Goal: Complete application form: Complete application form

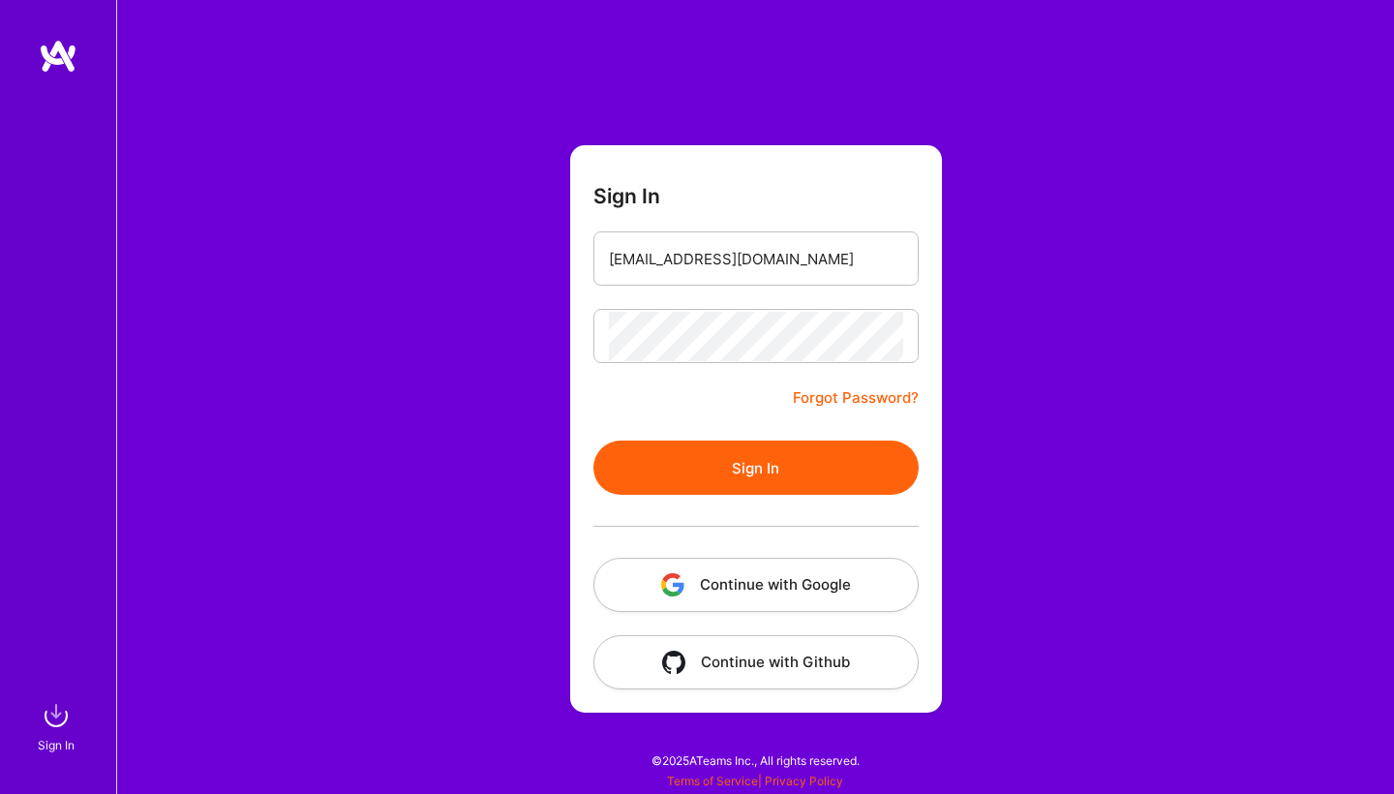
click at [733, 497] on div at bounding box center [756, 526] width 325 height 63
click at [728, 472] on button "Sign In" at bounding box center [756, 468] width 325 height 54
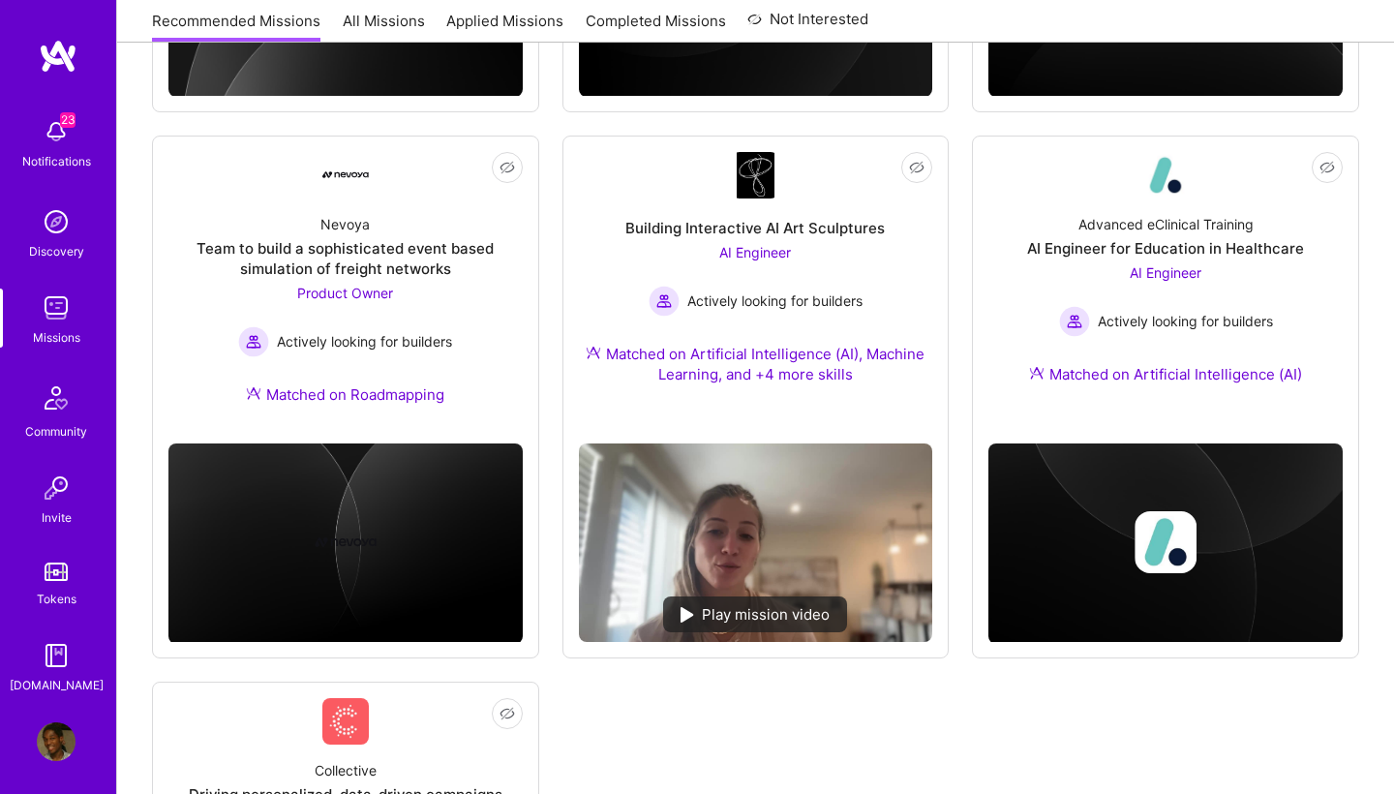
scroll to position [1312, 0]
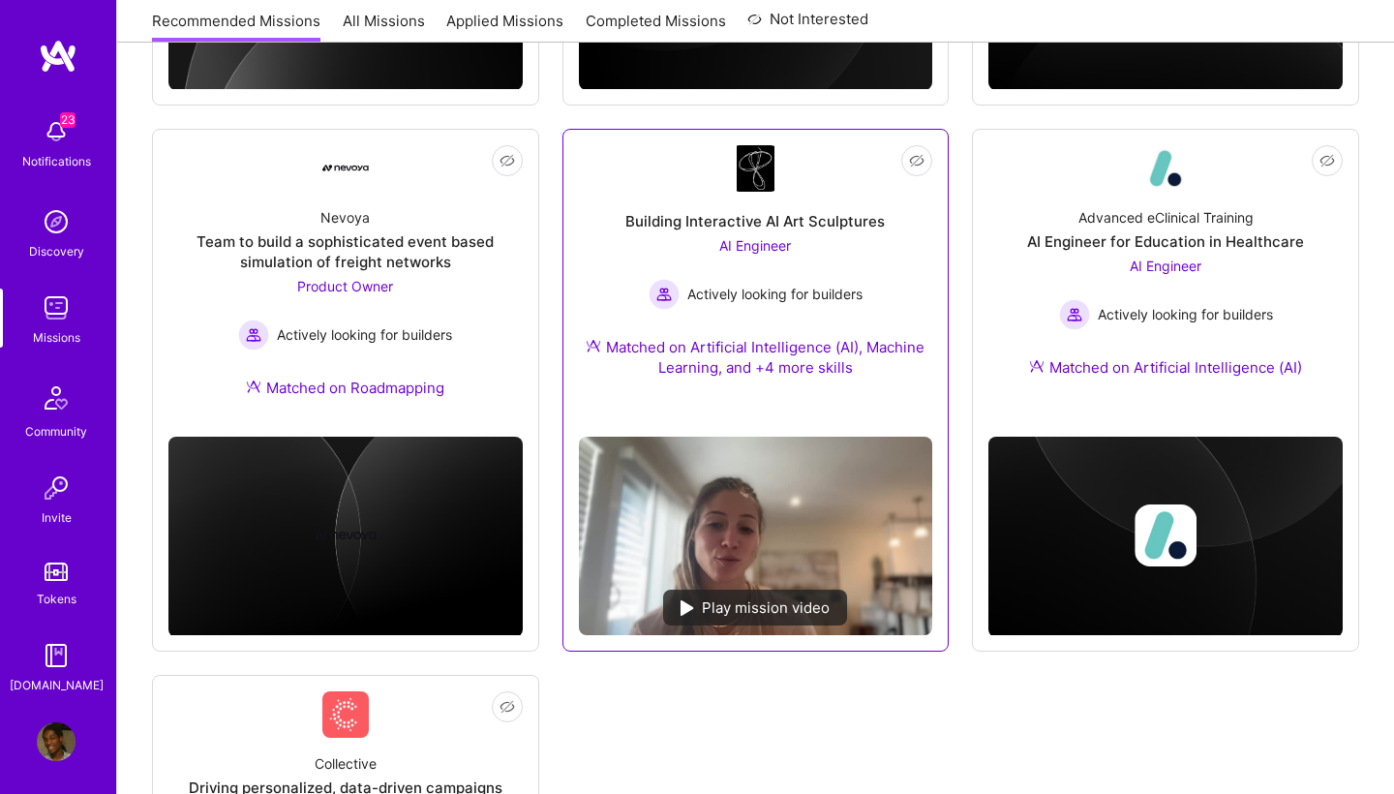
click at [858, 235] on div "AI Engineer Actively looking for builders" at bounding box center [756, 272] width 214 height 75
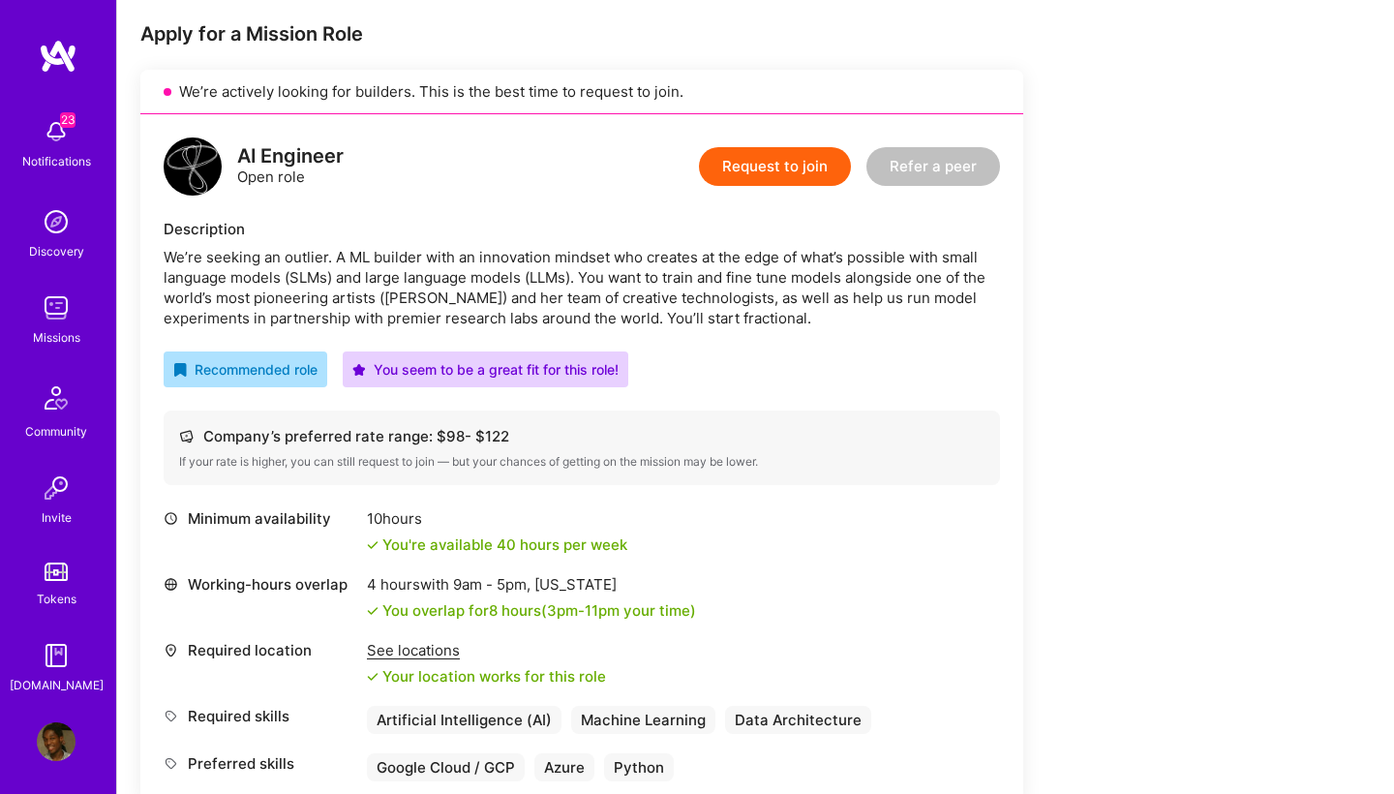
scroll to position [376, 0]
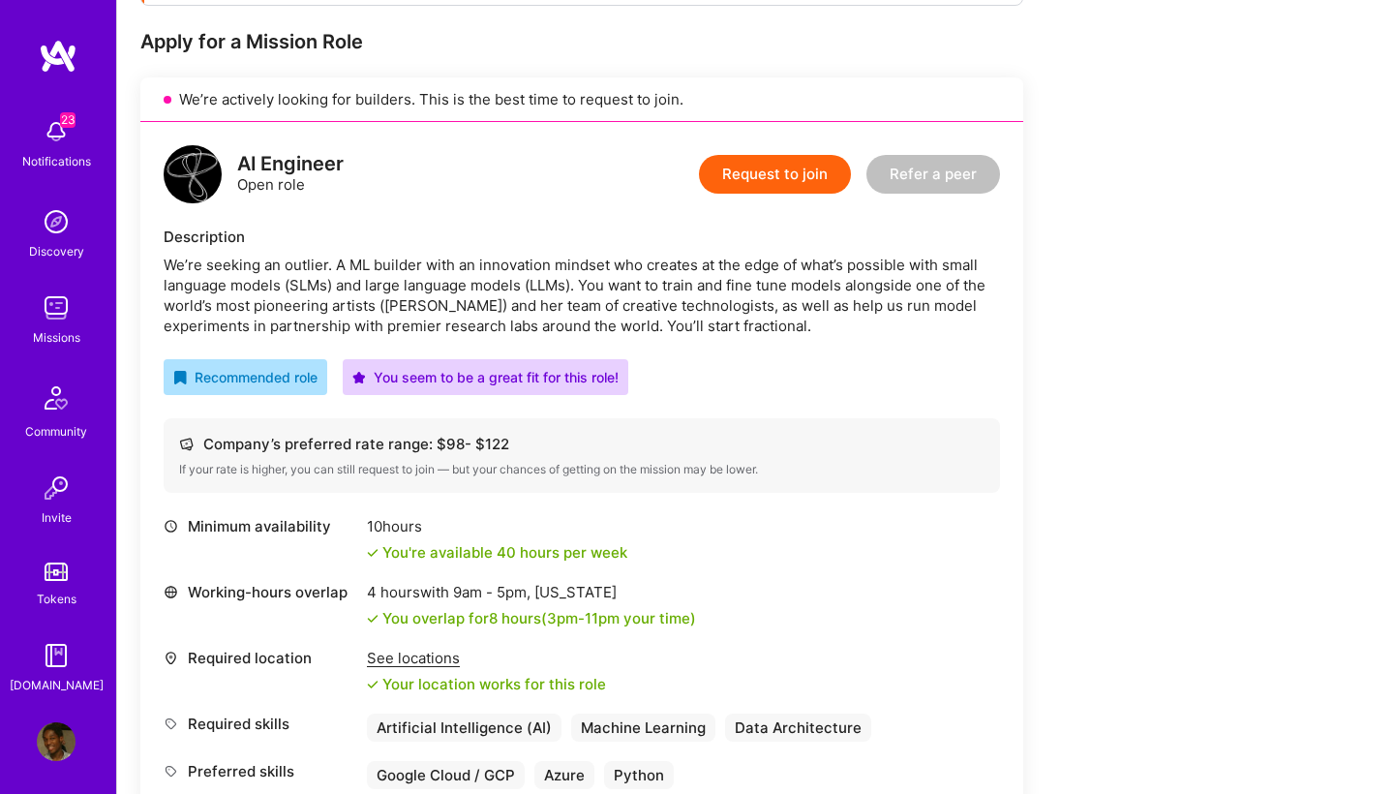
click at [760, 178] on button "Request to join" at bounding box center [775, 174] width 152 height 39
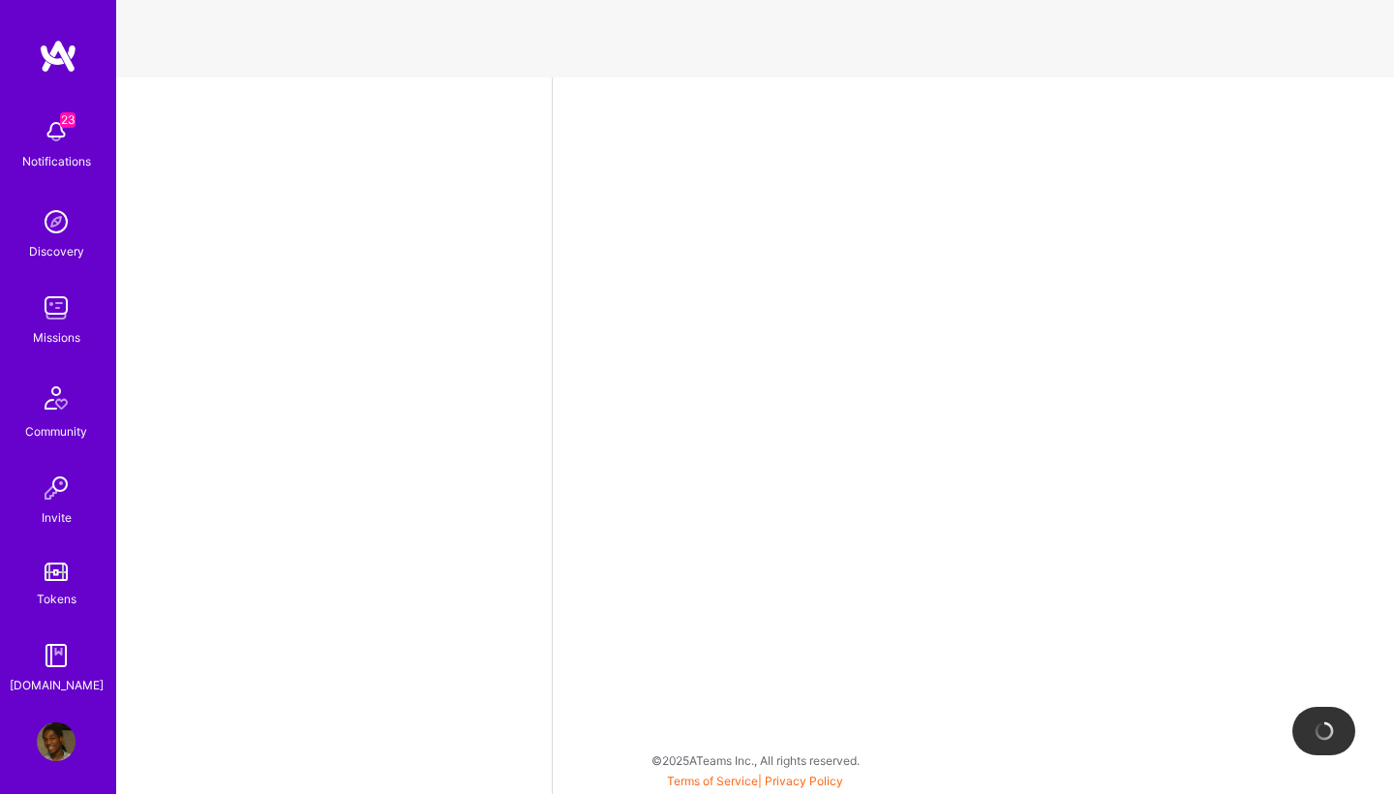
select select "NL"
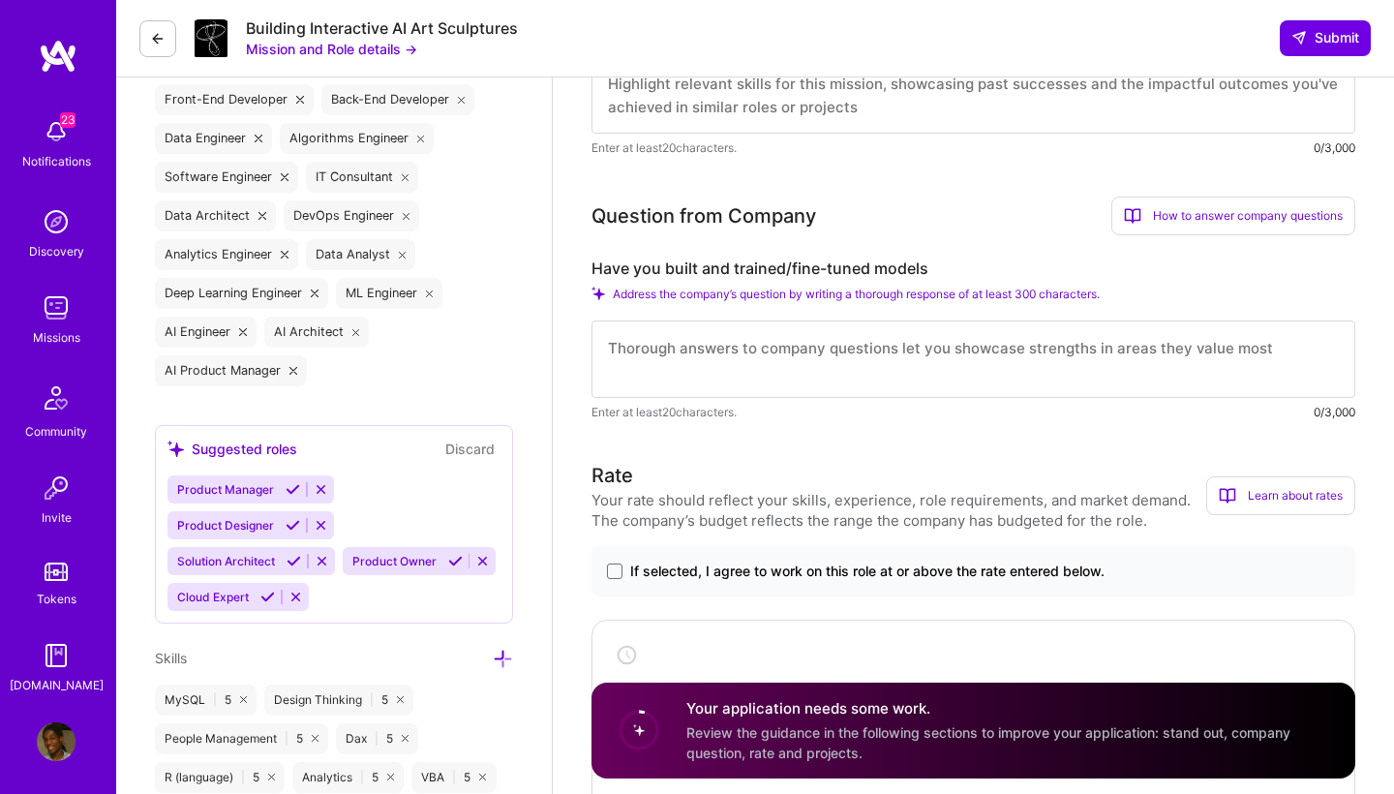
scroll to position [814, 0]
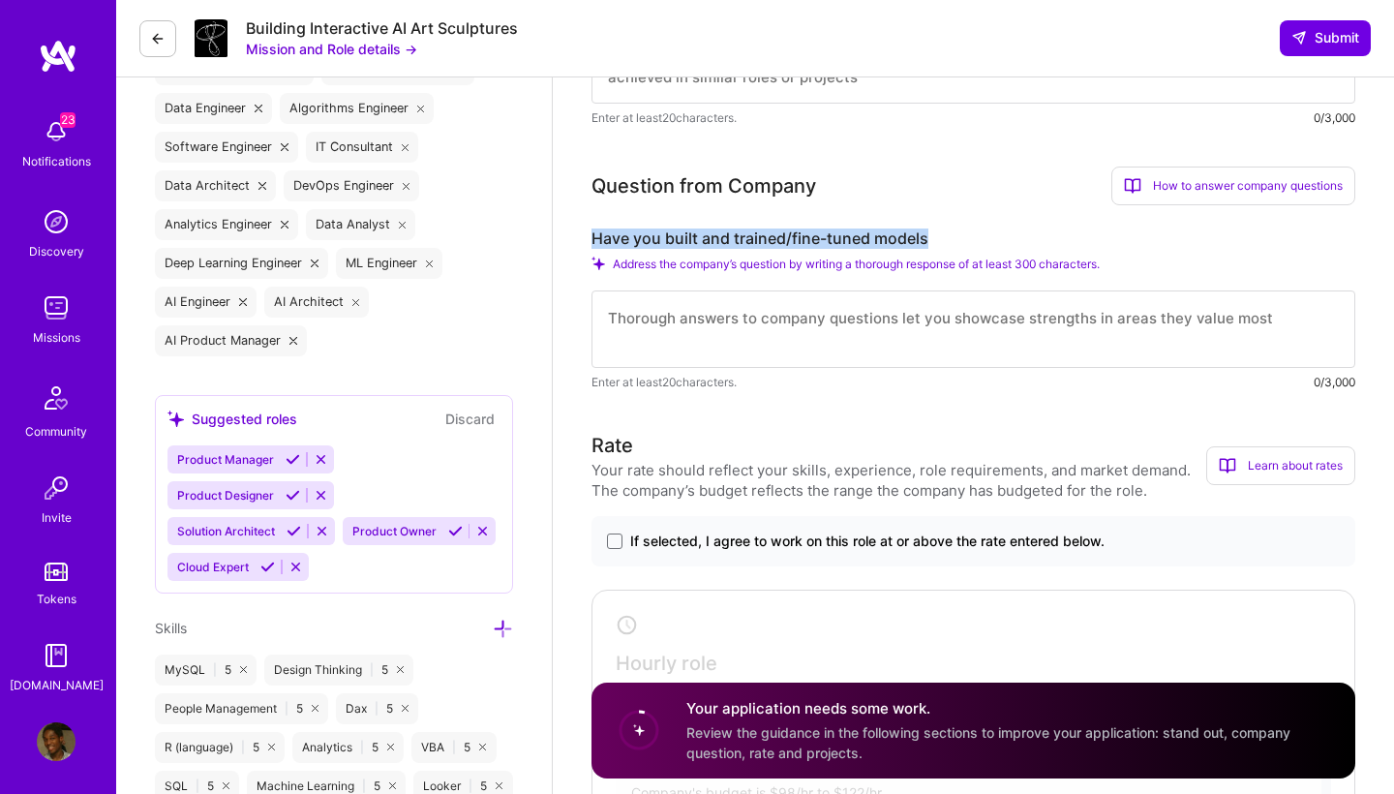
drag, startPoint x: 928, startPoint y: 236, endPoint x: 592, endPoint y: 225, distance: 336.2
click at [592, 225] on div "Question from Company How to answer company questions Mastering company questio…" at bounding box center [974, 280] width 764 height 226
copy label "Have you built and trained/fine-tuned models"
click at [680, 327] on textarea at bounding box center [974, 328] width 764 height 77
paste textarea "Lor, ipsumdolor. Sitametc adi elit-seddoe tempor inc utla e dolo magn al en adm…"
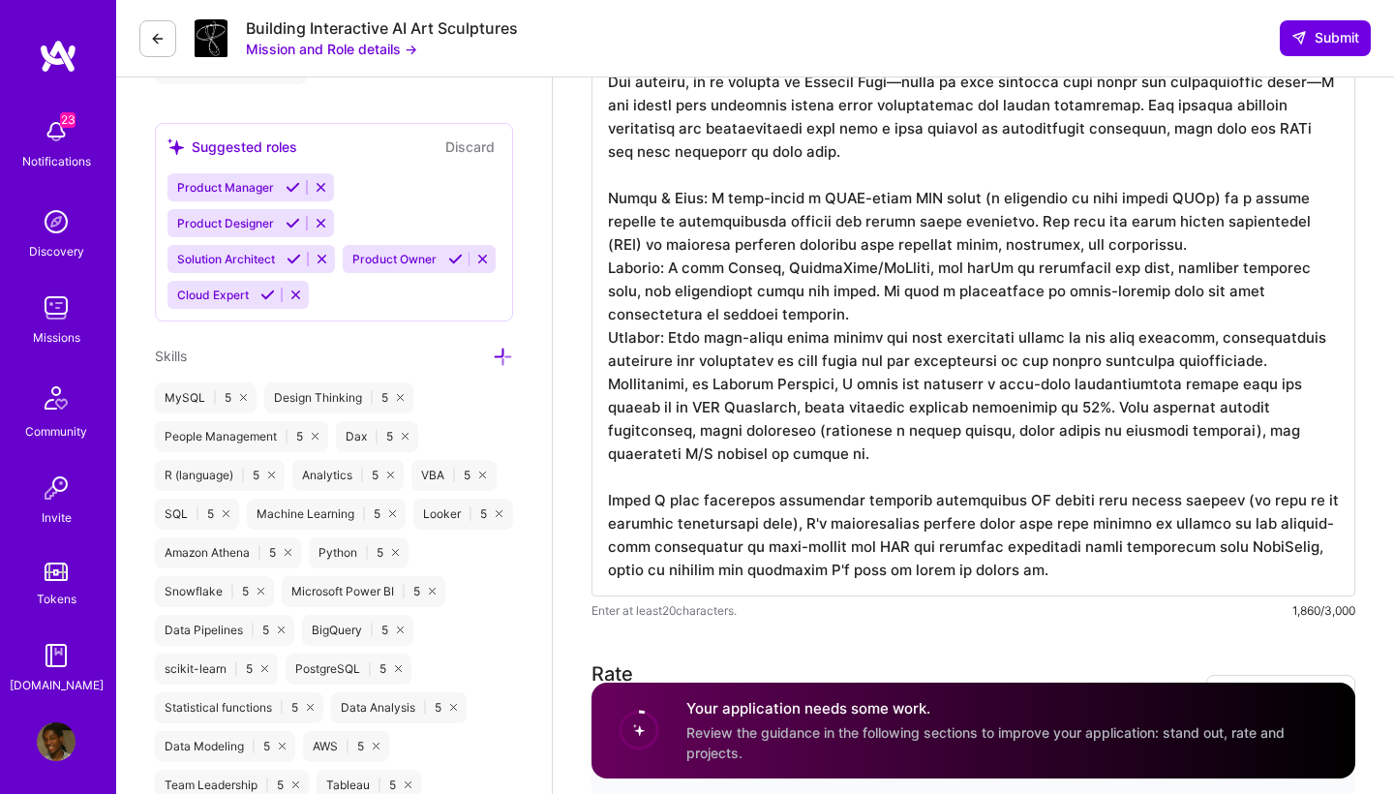
scroll to position [1081, 0]
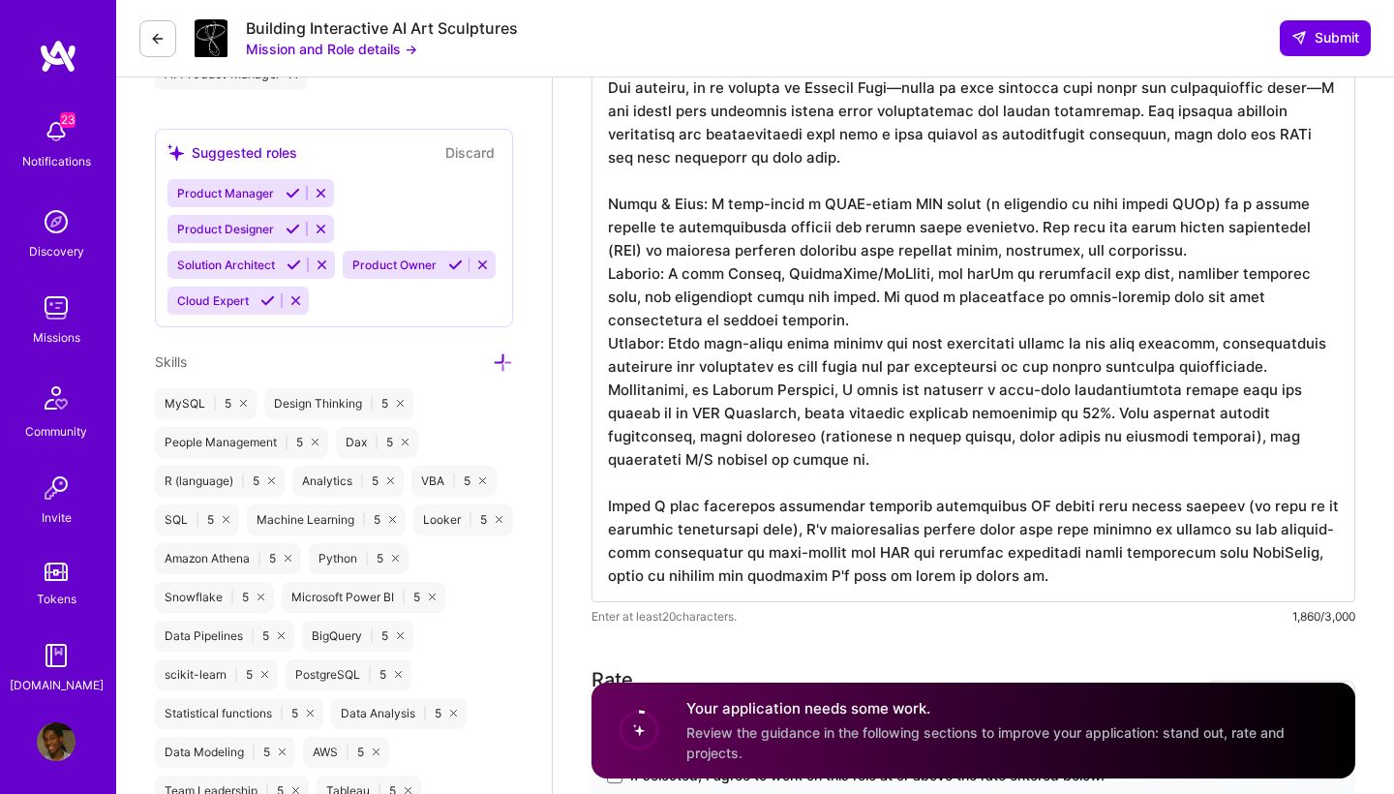
click at [762, 321] on textarea at bounding box center [974, 296] width 764 height 612
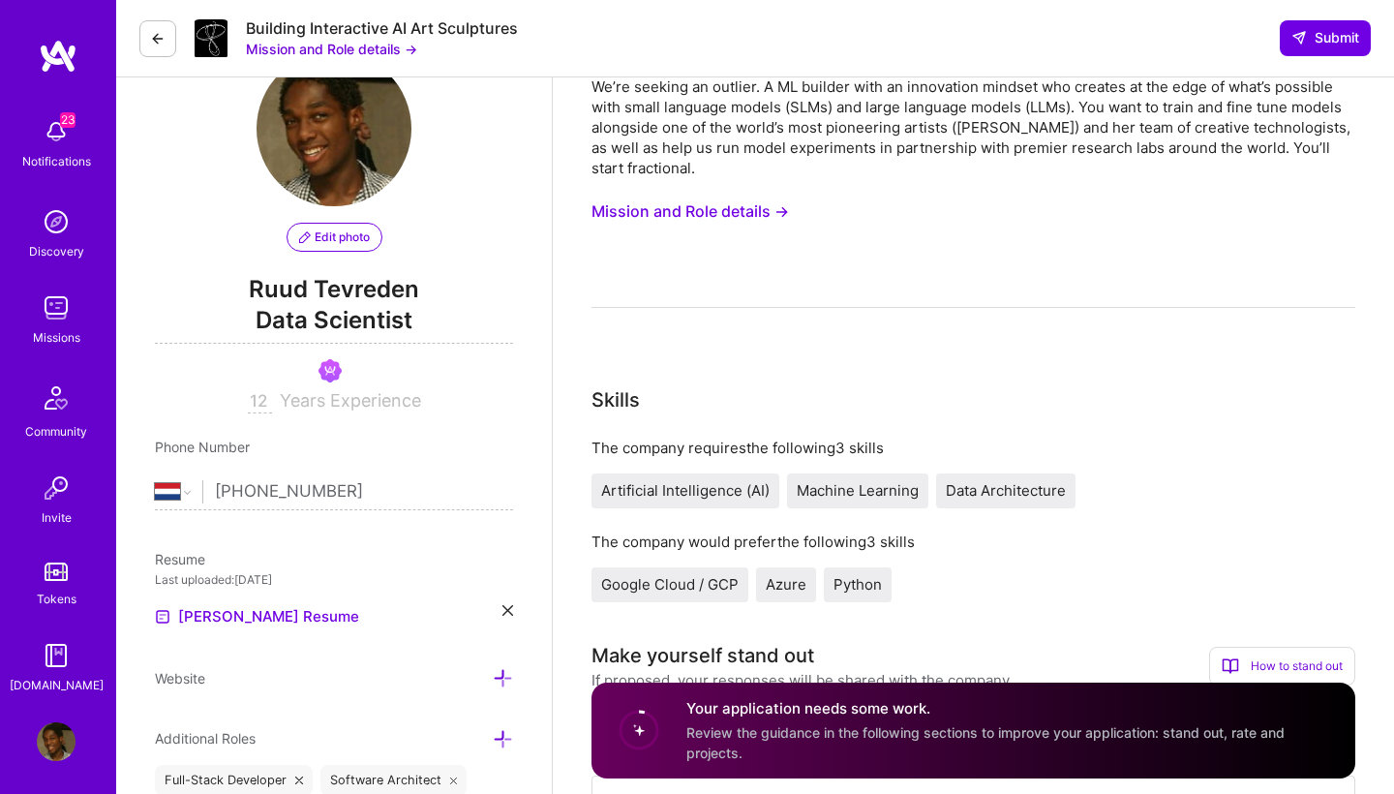
scroll to position [50, 0]
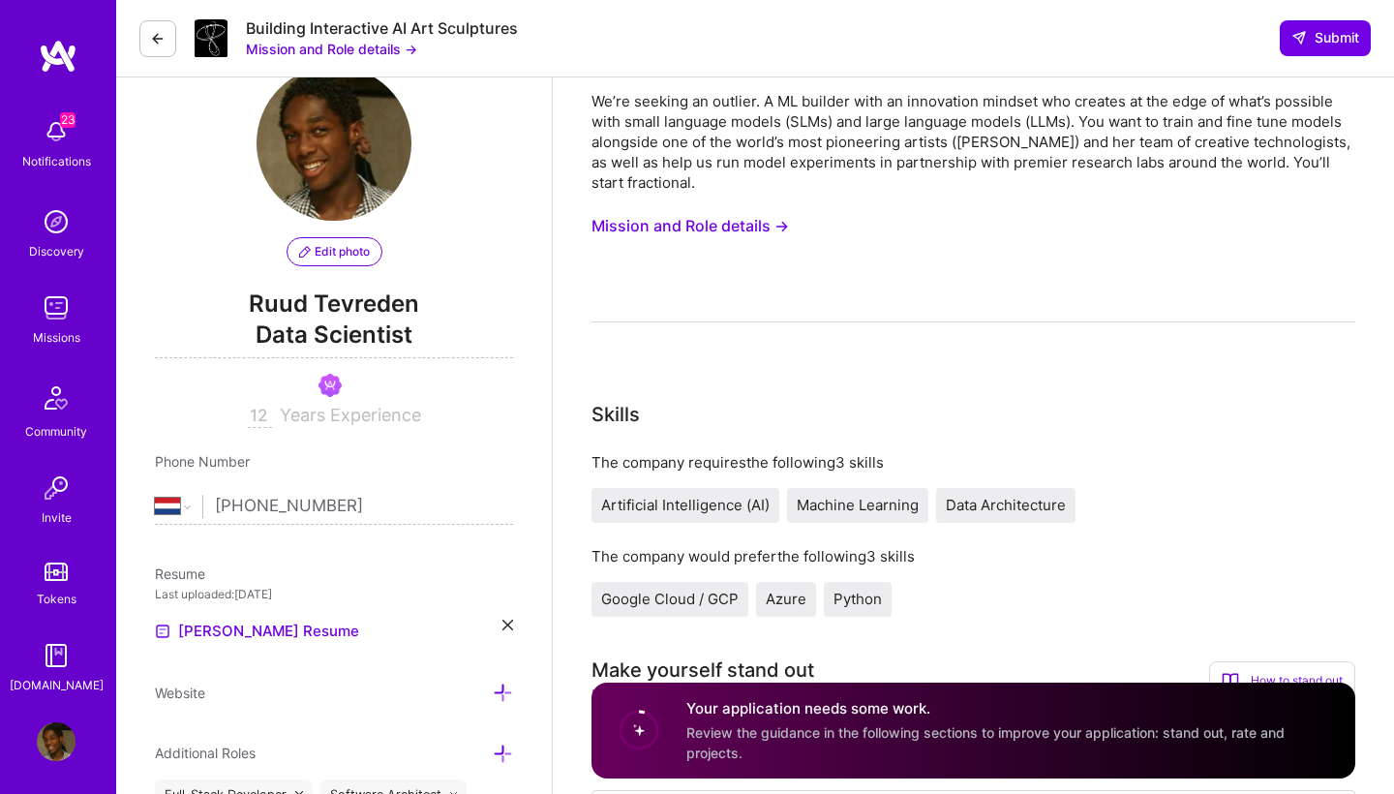
type textarea "Lor, ipsumdolor. Sitametc adi elit-seddoe tempor inc utla e dolo magn al en adm…"
click at [691, 229] on button "Mission and Role details →" at bounding box center [691, 226] width 198 height 36
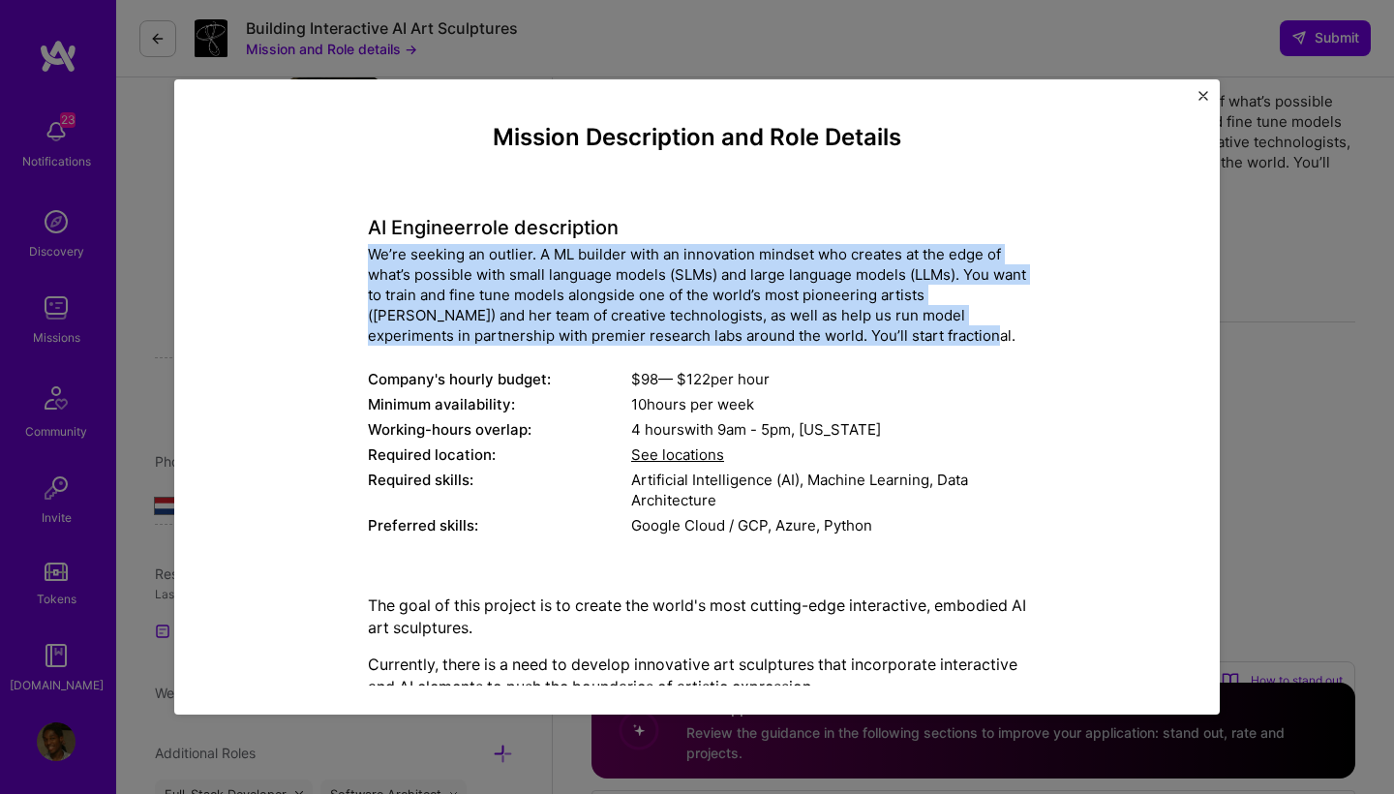
drag, startPoint x: 914, startPoint y: 340, endPoint x: 336, endPoint y: 258, distance: 583.9
click at [336, 258] on div "Mission Description and Role Details AI Engineer role description We’re seeking…" at bounding box center [697, 672] width 957 height 1096
copy div "We’re seeking an outlier. A ML builder with an innovation mindset who creates a…"
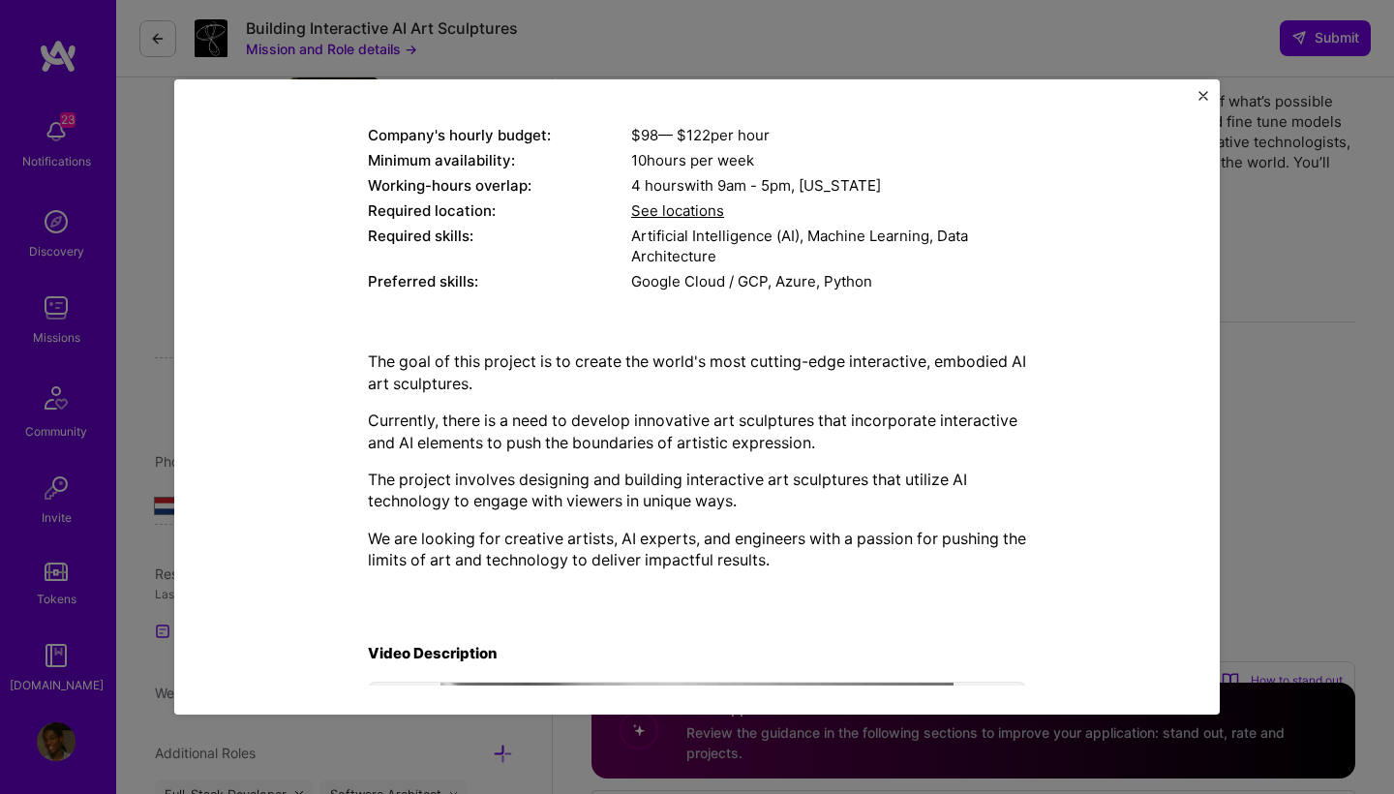
scroll to position [275, 0]
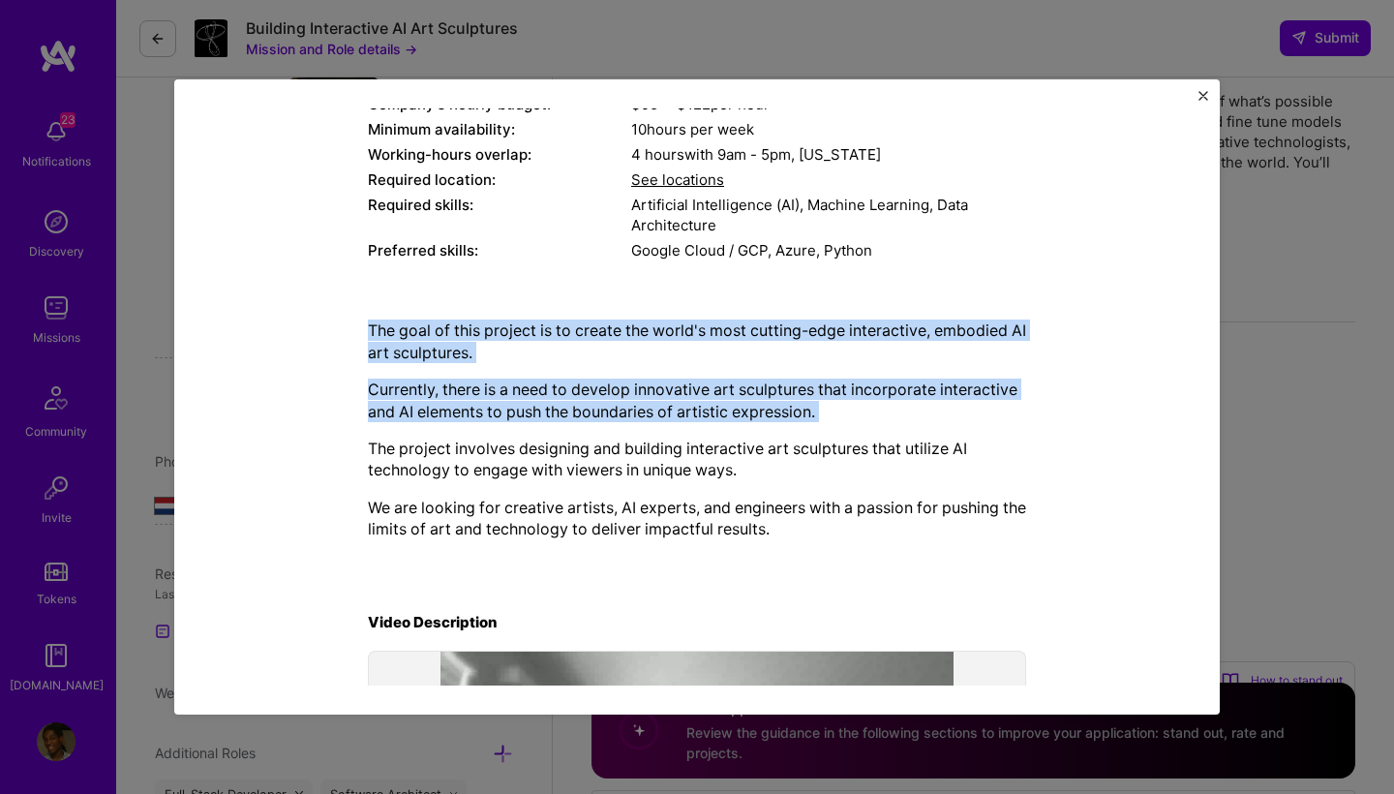
drag, startPoint x: 366, startPoint y: 322, endPoint x: 799, endPoint y: 420, distance: 443.8
click at [800, 421] on div "Mission Description and Role Details AI Engineer role description We’re seeking…" at bounding box center [697, 397] width 957 height 1096
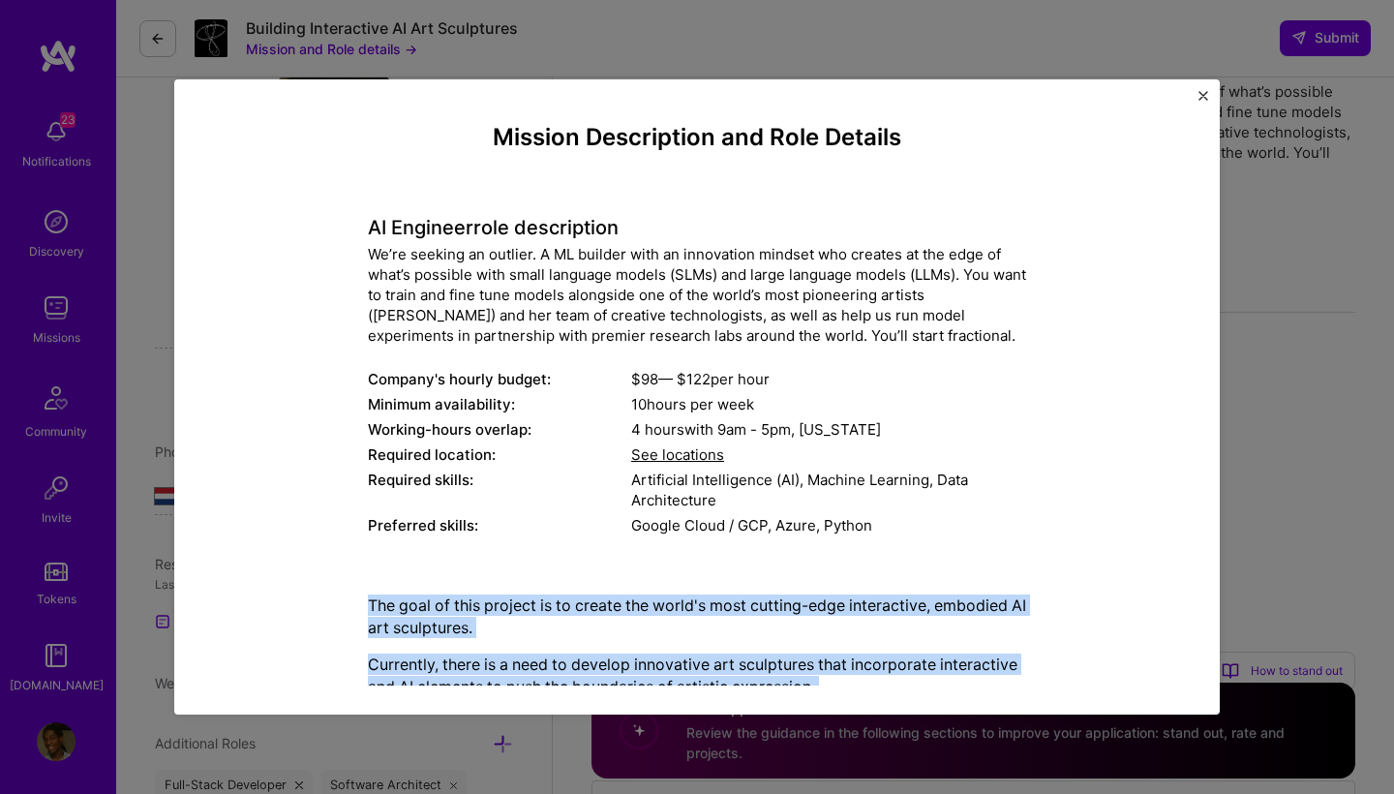
scroll to position [0, 0]
click at [1206, 99] on img "Close" at bounding box center [1204, 96] width 10 height 10
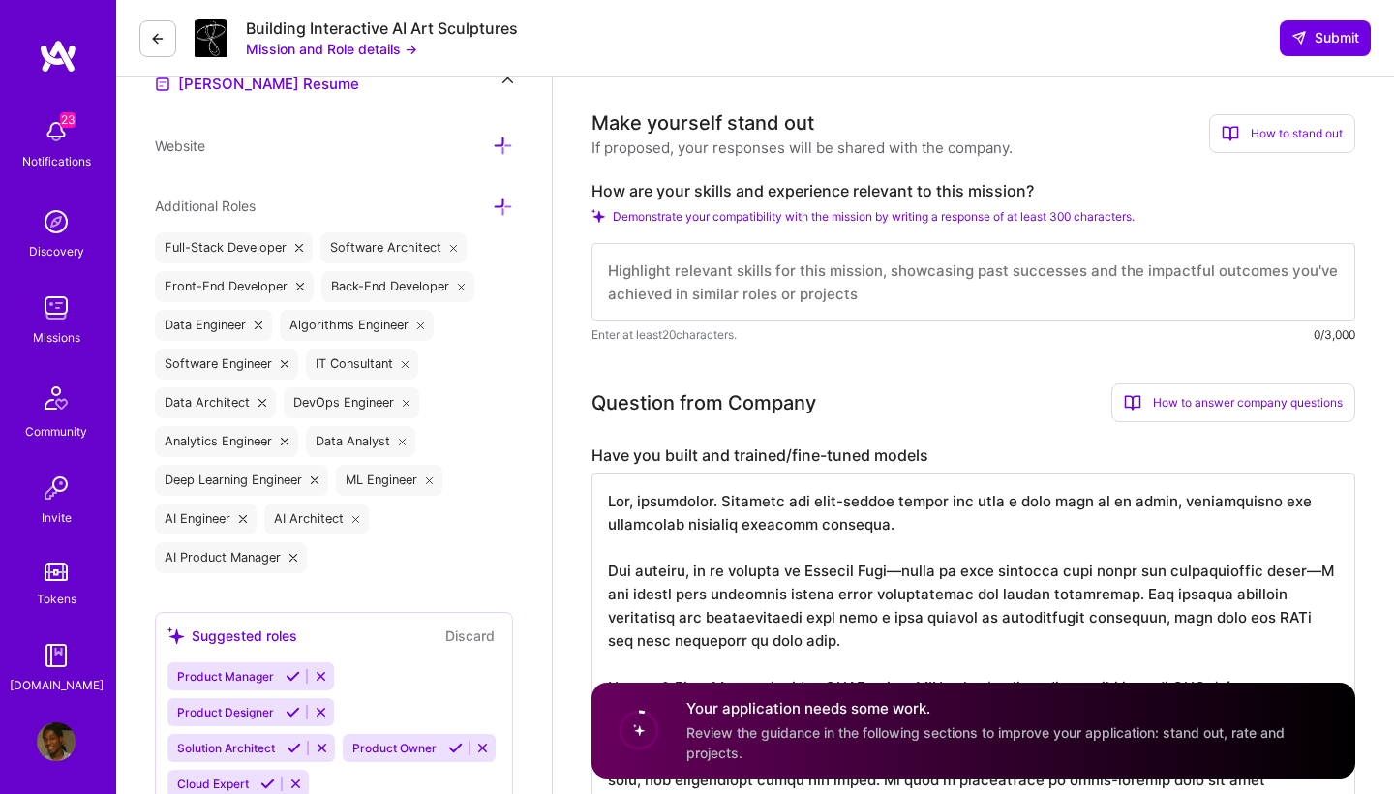
scroll to position [609, 0]
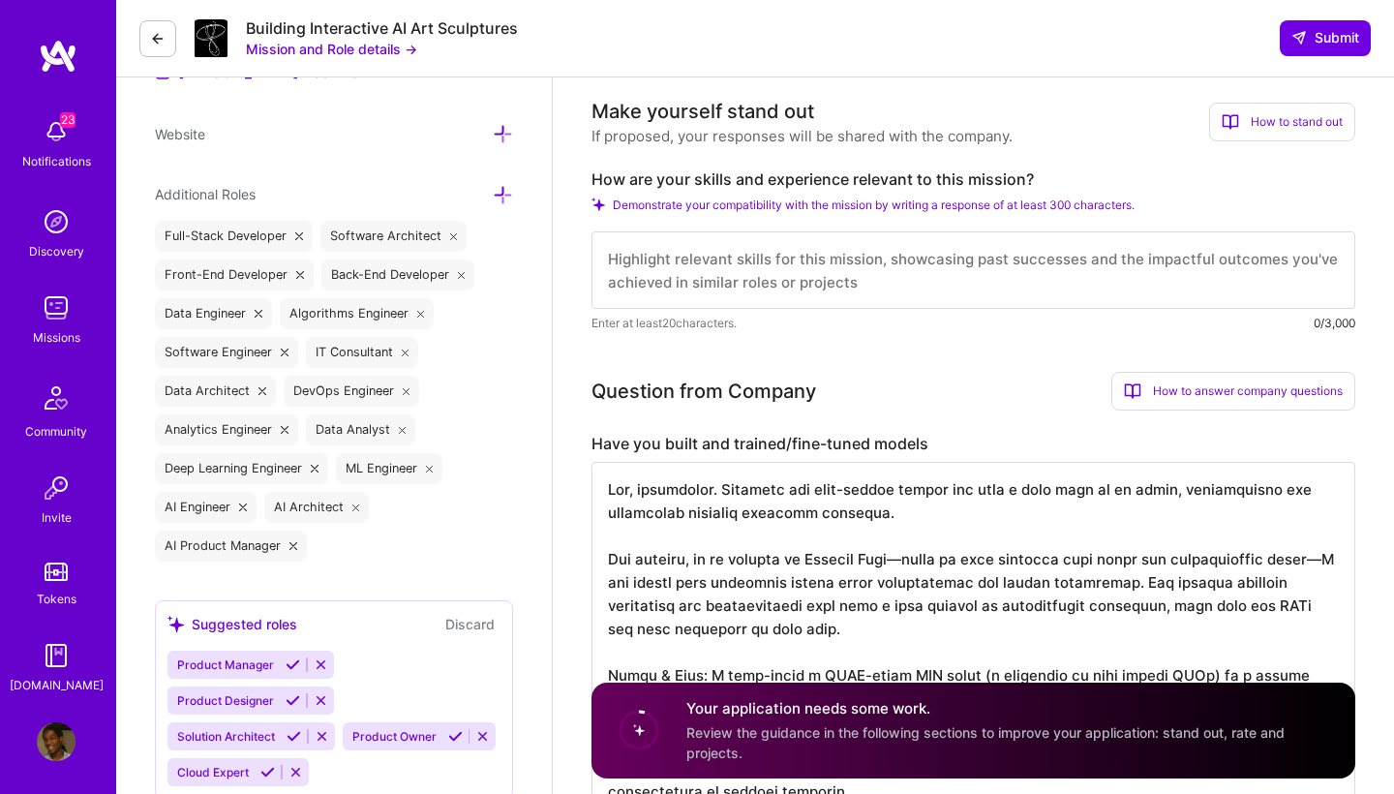
click at [641, 267] on textarea at bounding box center [974, 269] width 764 height 77
paste textarea "Lore ipsu dol si ametcon—a elitsed doe temporinc ut lab etdo ma aliq'e adminimv…"
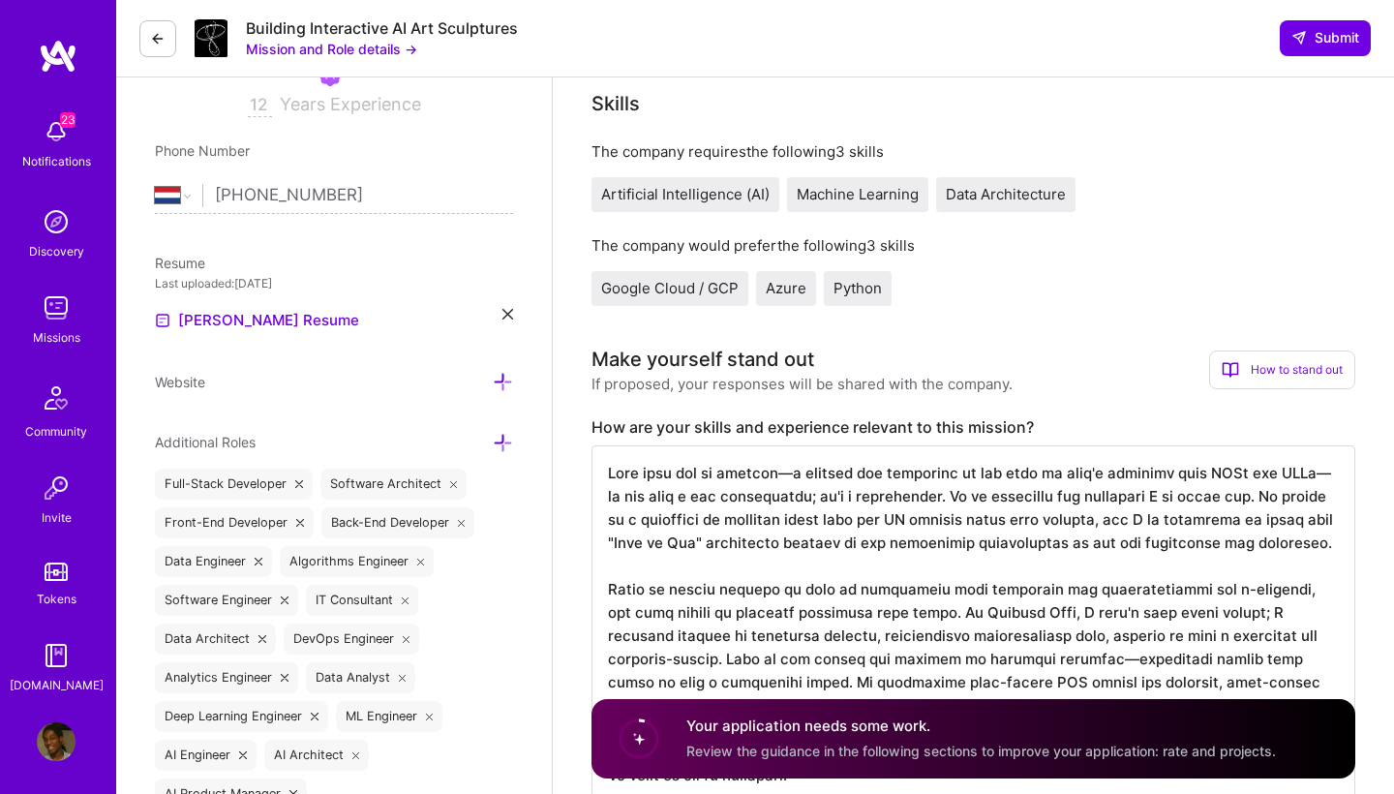
scroll to position [336, 0]
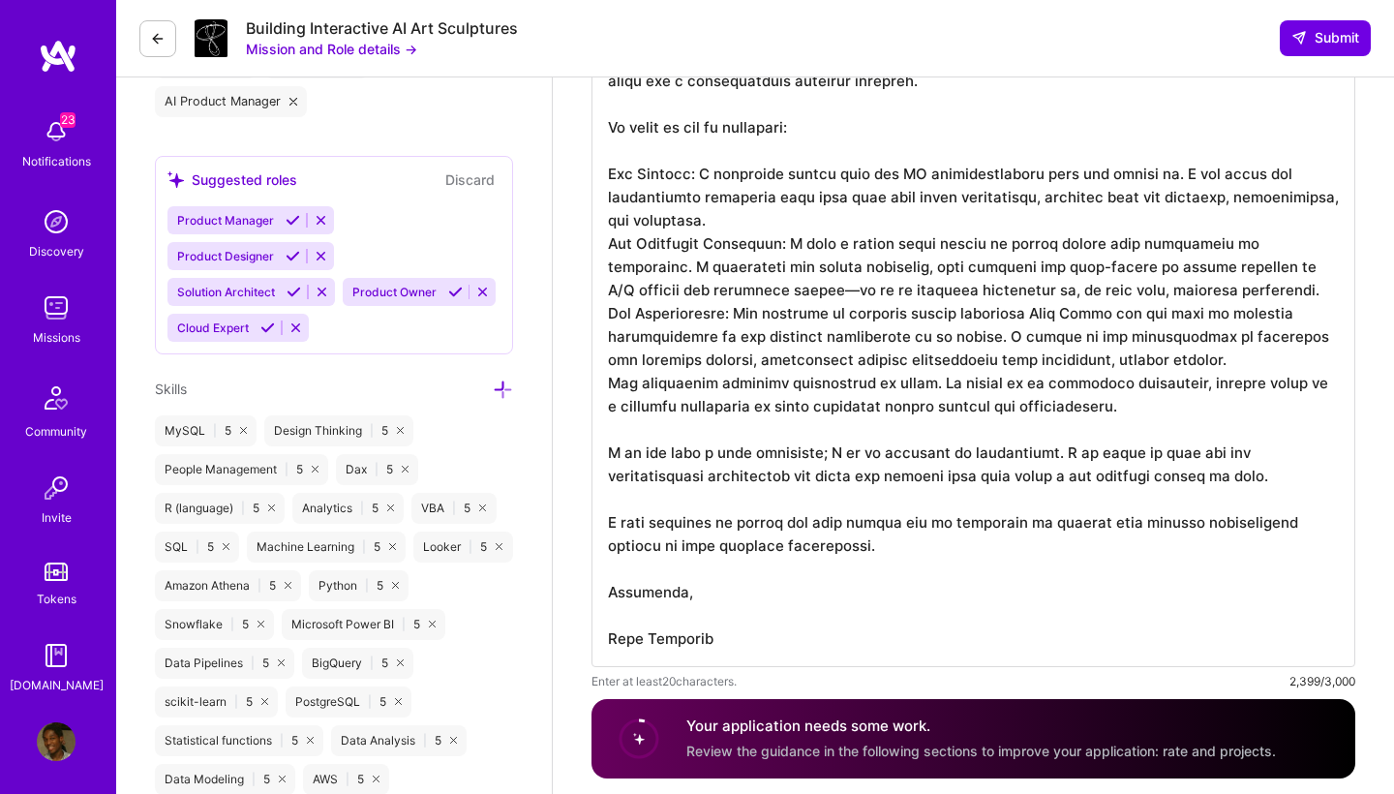
scroll to position [1055, 0]
click at [612, 379] on textarea at bounding box center [974, 209] width 764 height 914
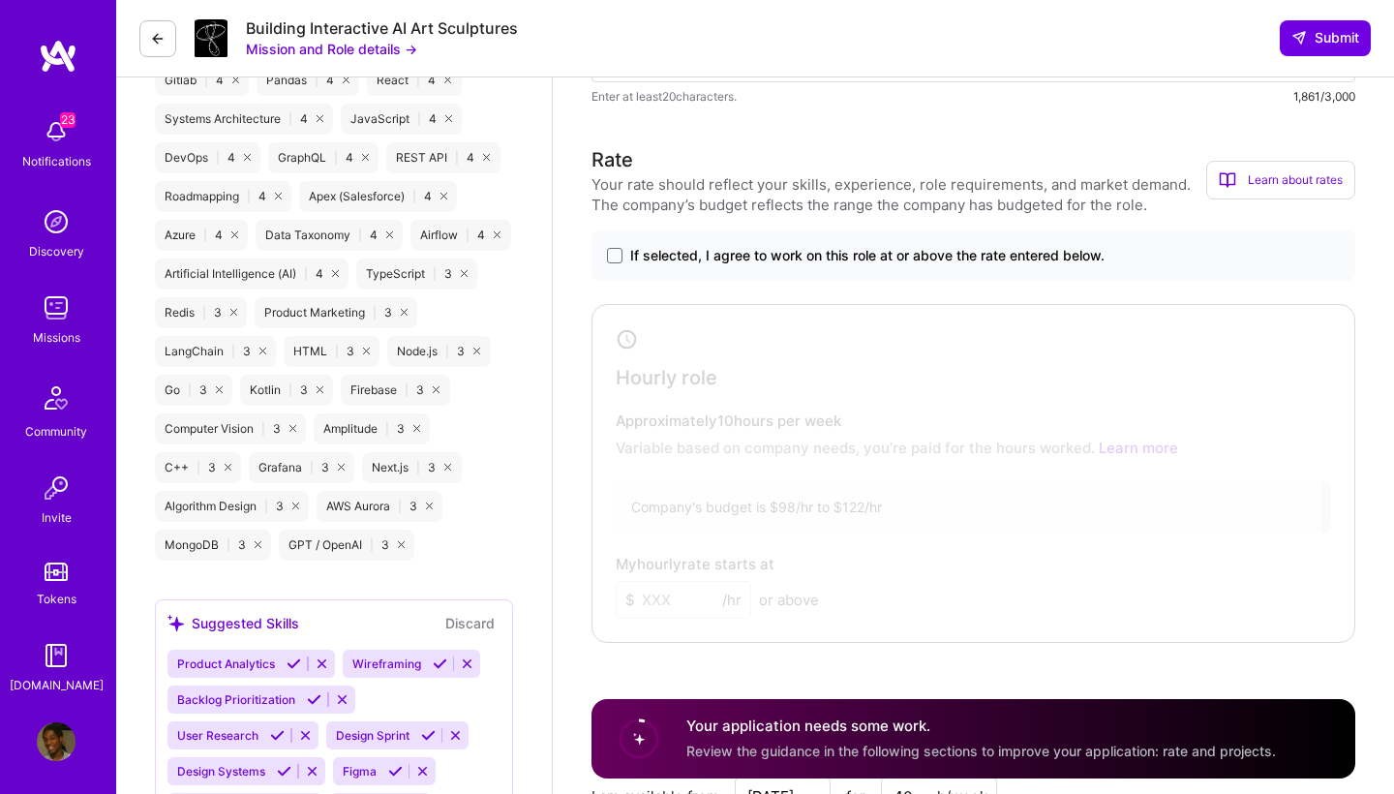
scroll to position [2469, 0]
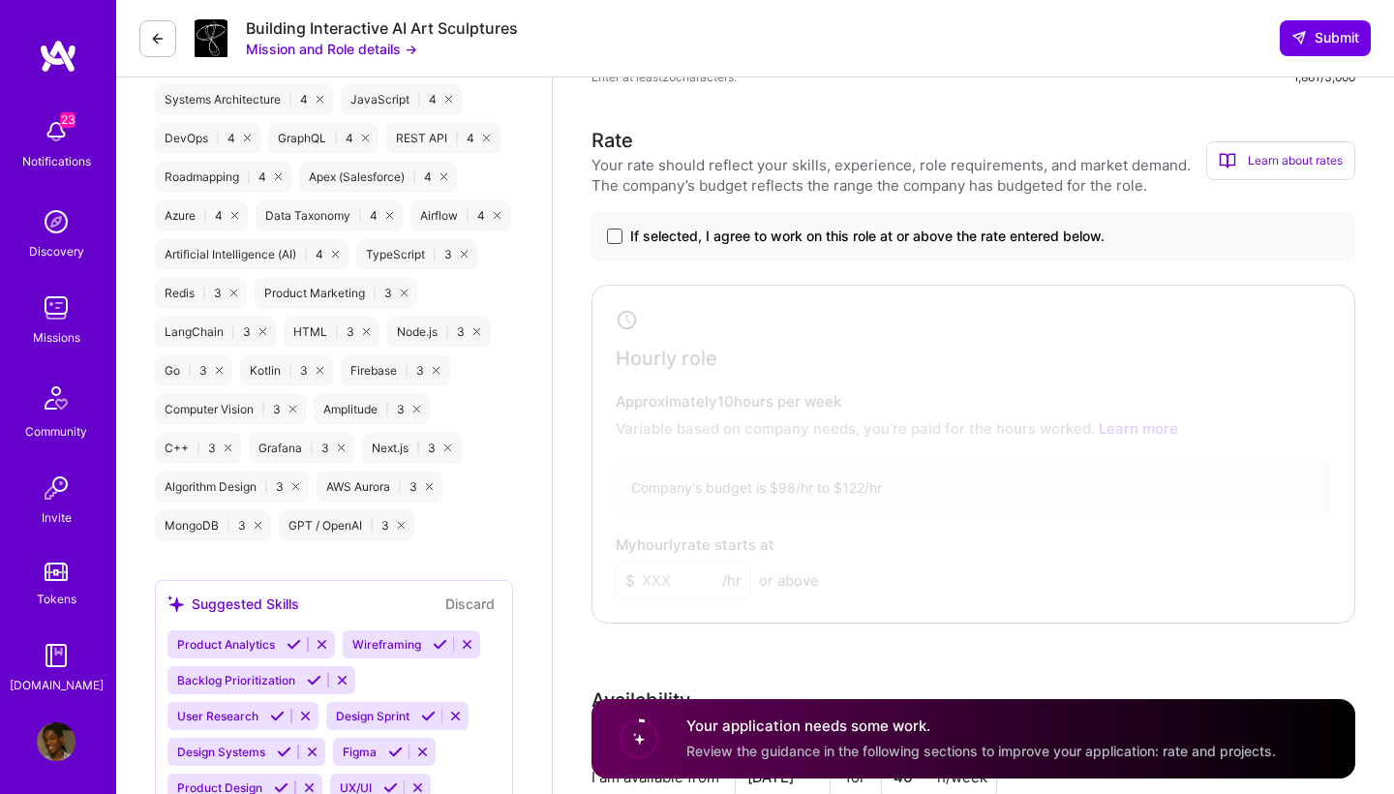
type textarea "Lore, Ipsu dolo sit am consect—a elitsed doe temporinc ut lab etdo ma aliq'e ad…"
click at [616, 233] on span at bounding box center [614, 236] width 15 height 15
click at [0, 0] on input "If selected, I agree to work on this role at or above the rate entered below." at bounding box center [0, 0] width 0 height 0
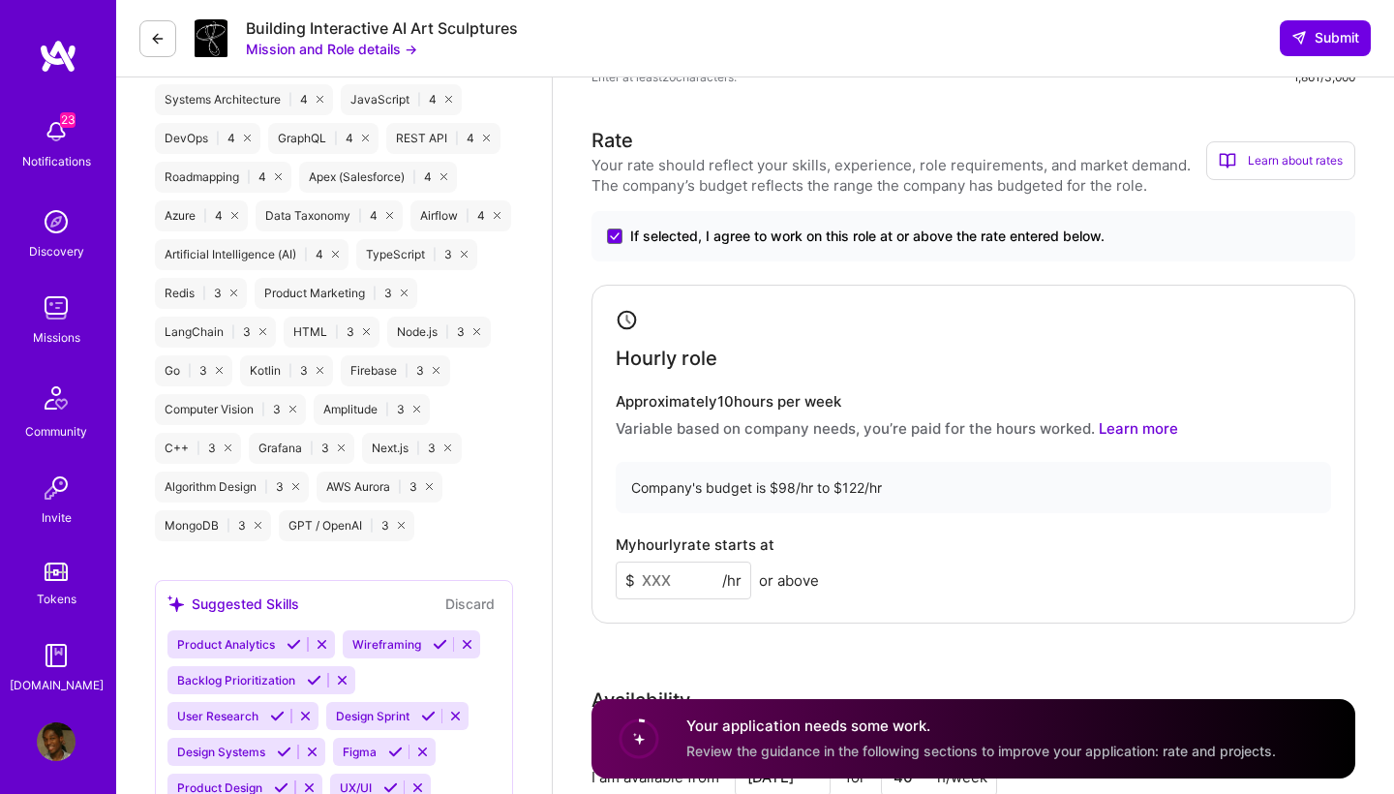
scroll to position [2473, 0]
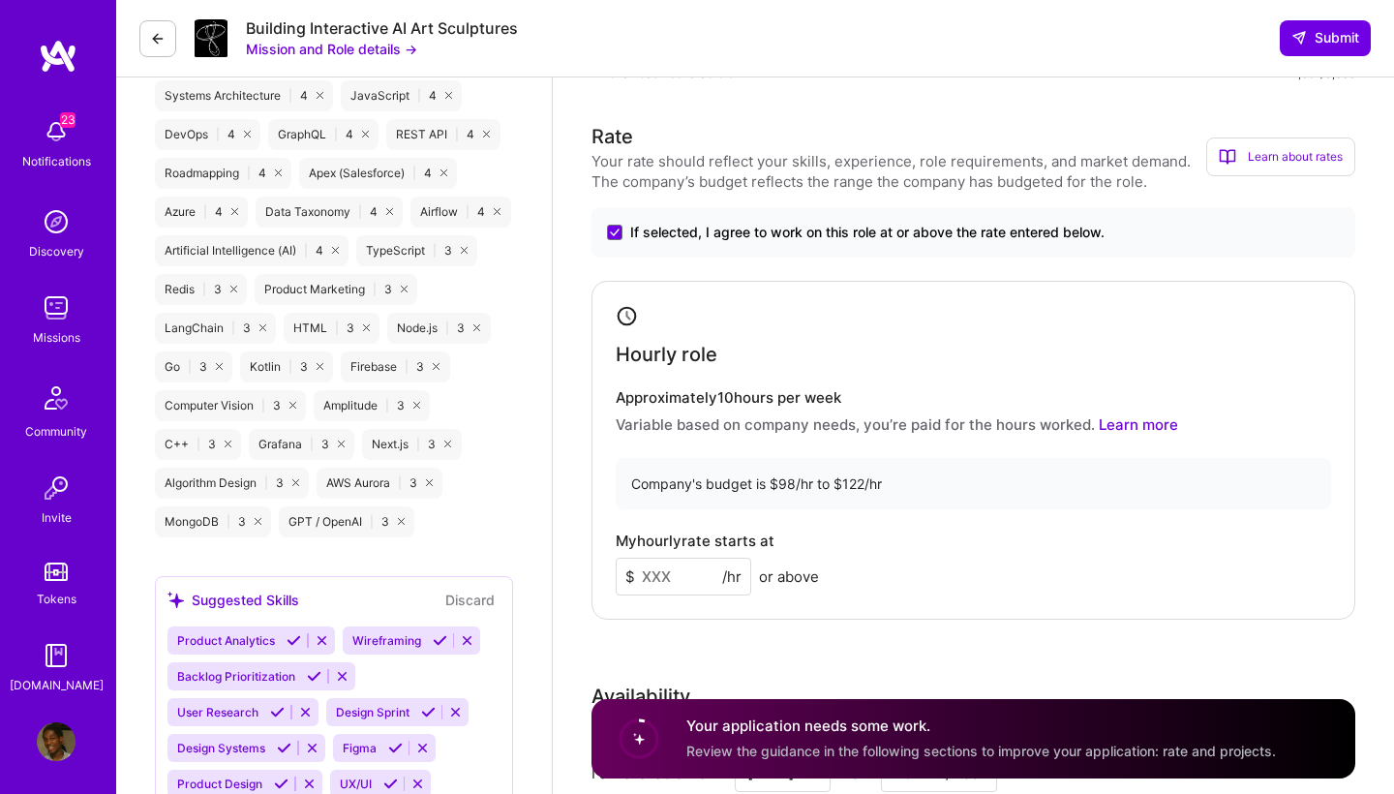
click at [688, 579] on input at bounding box center [684, 577] width 136 height 38
type input "120"
click at [828, 563] on div "My hourly rate starts at $ 120 /hr or above" at bounding box center [974, 564] width 716 height 63
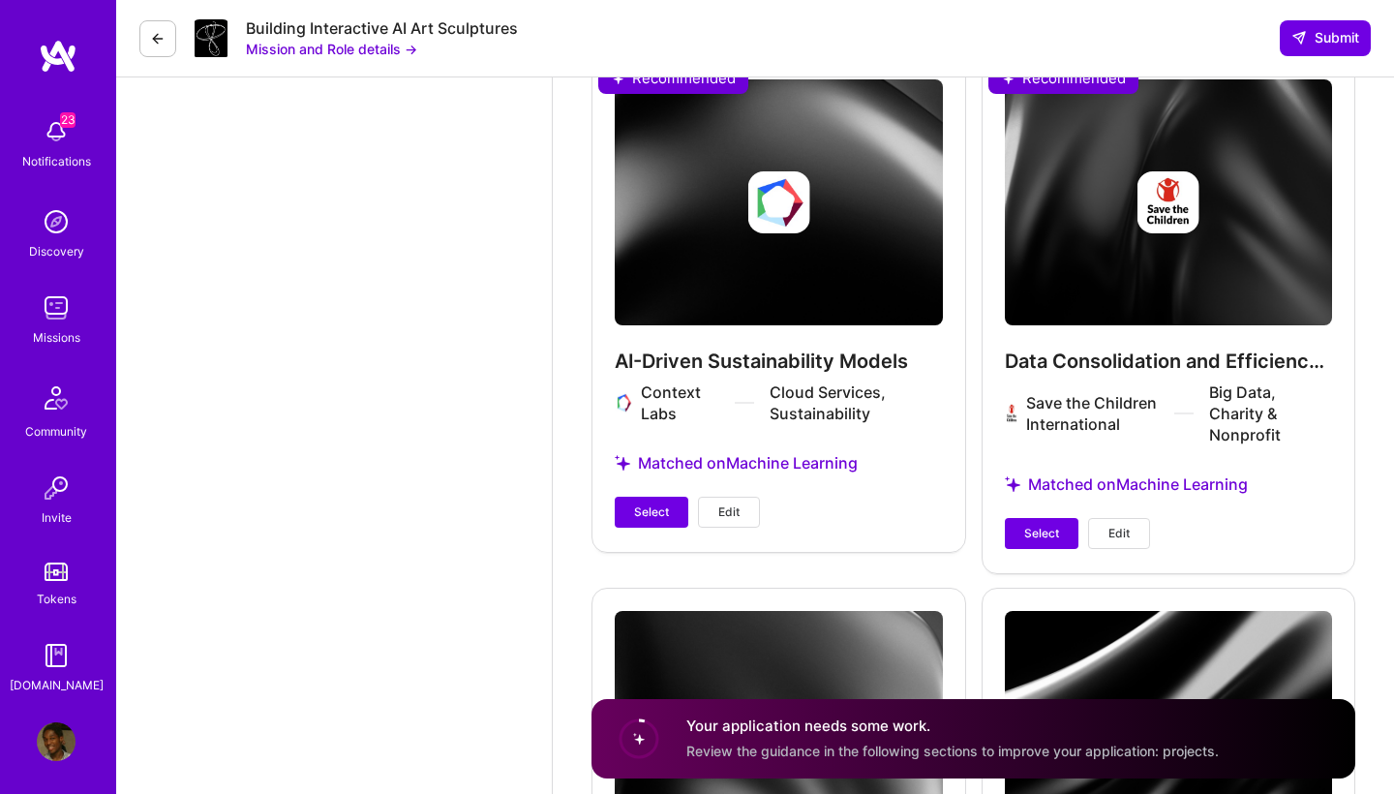
scroll to position [5255, 0]
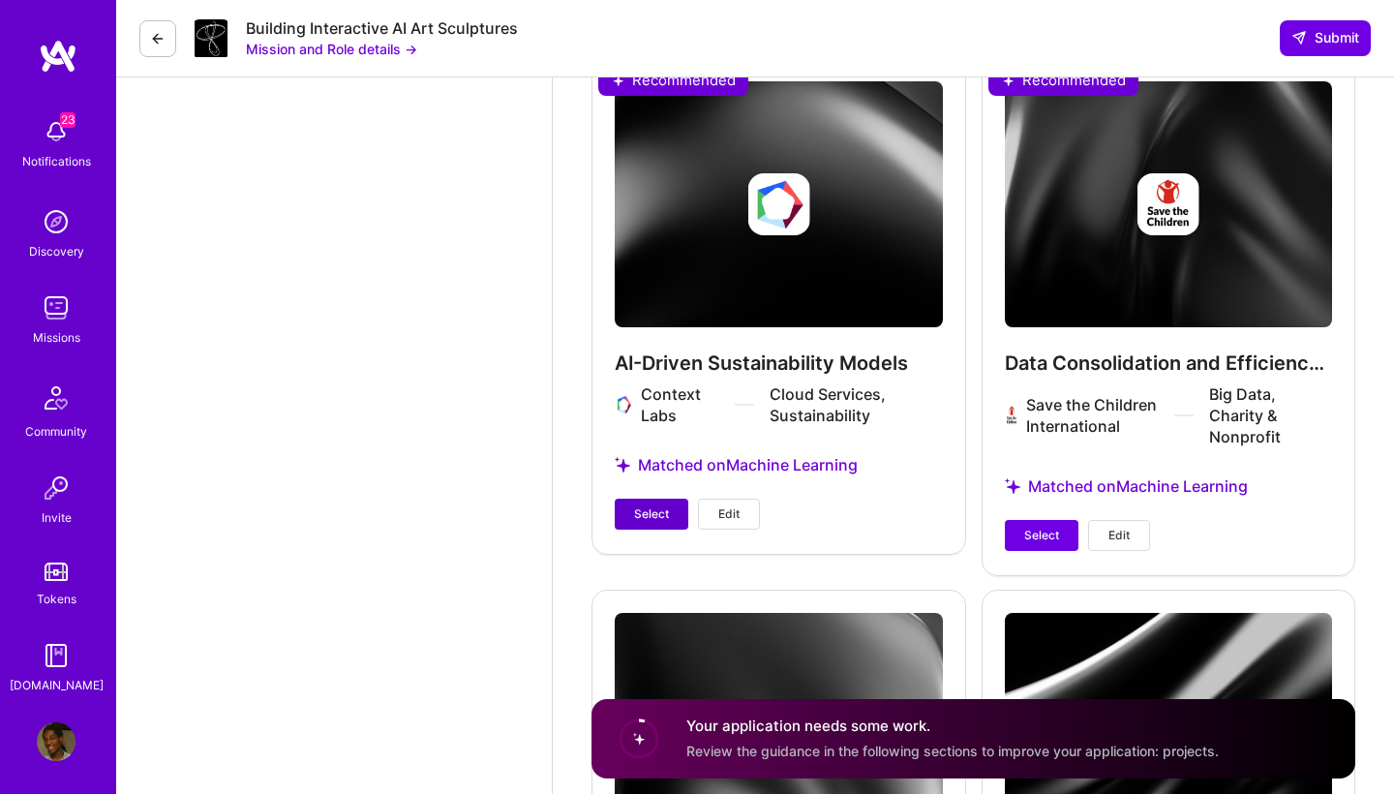
click at [645, 514] on span "Select" at bounding box center [651, 513] width 35 height 17
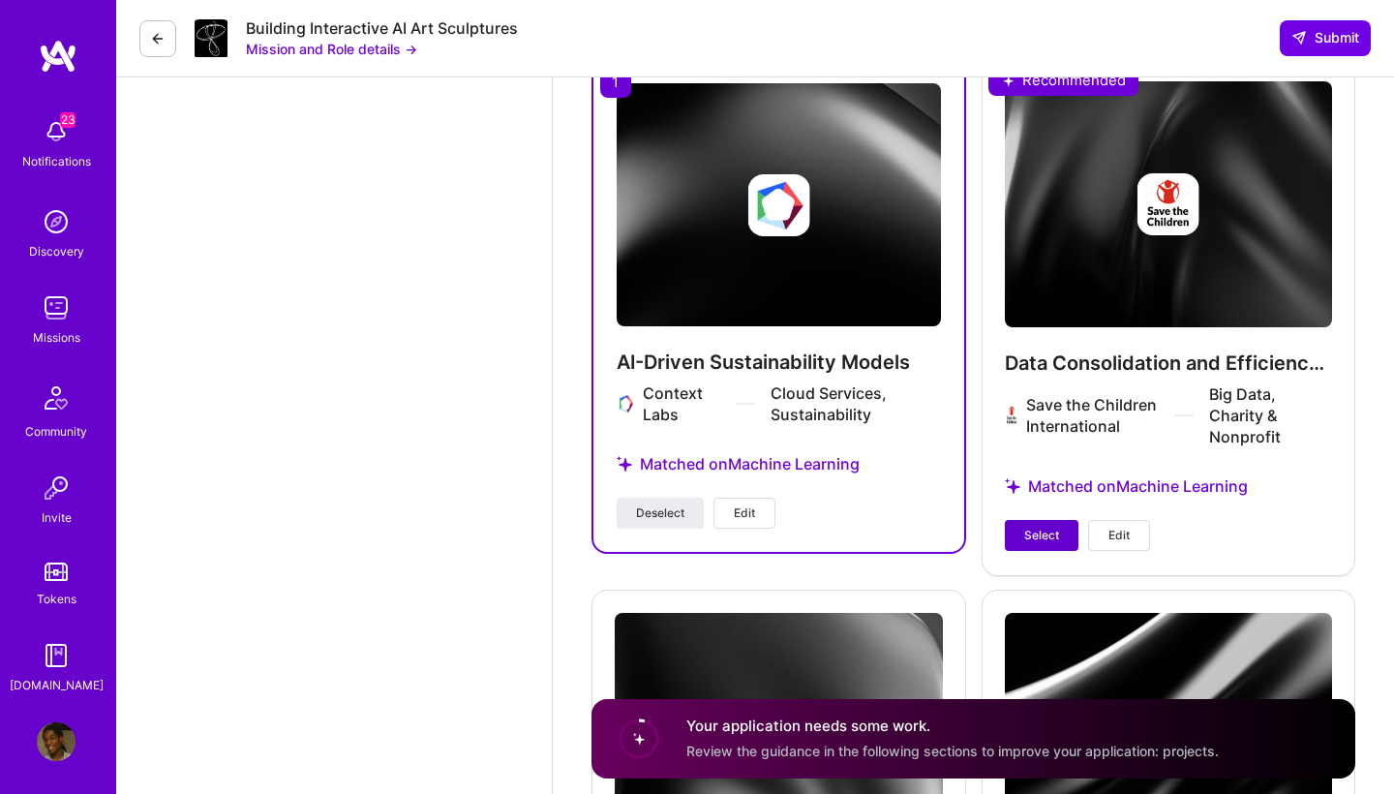
click at [1055, 546] on button "Select" at bounding box center [1042, 535] width 74 height 31
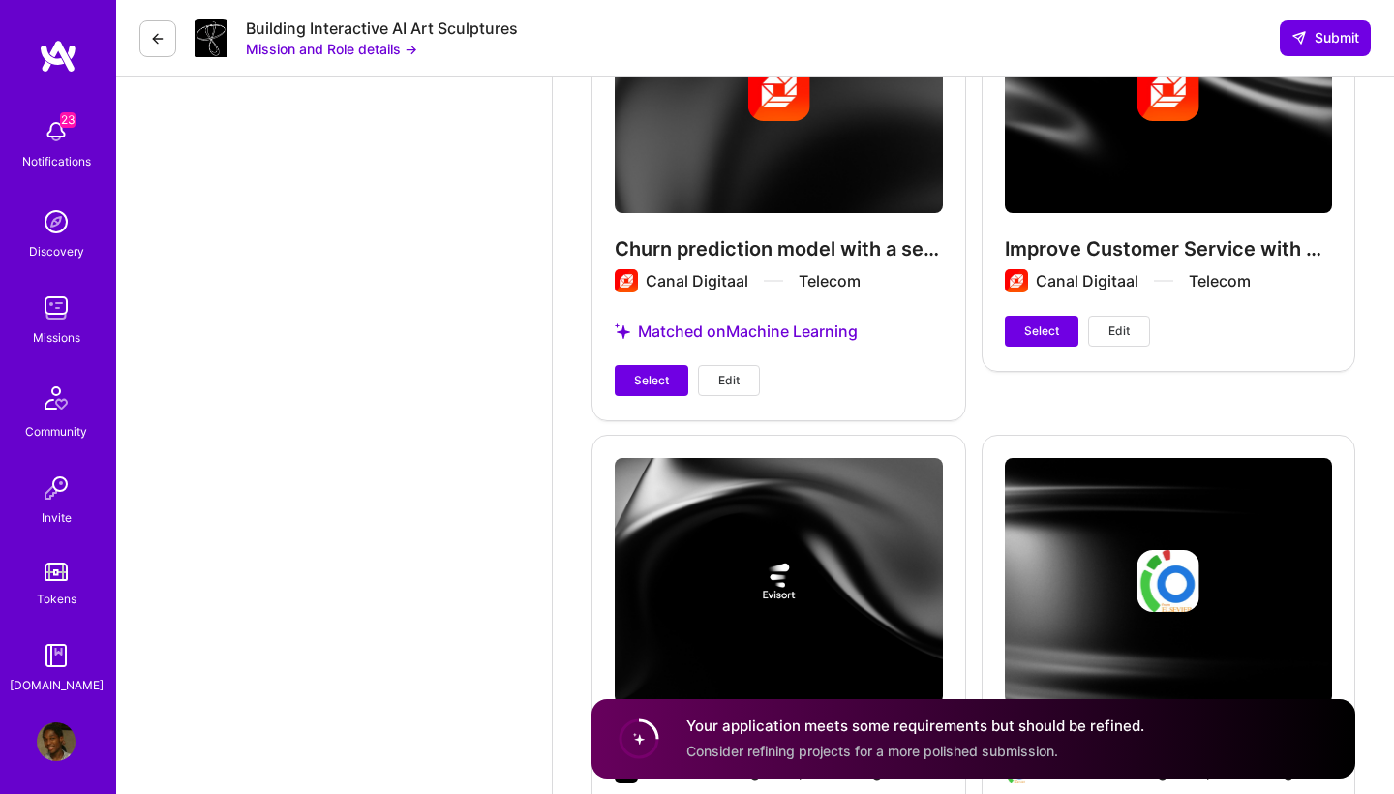
scroll to position [6833, 0]
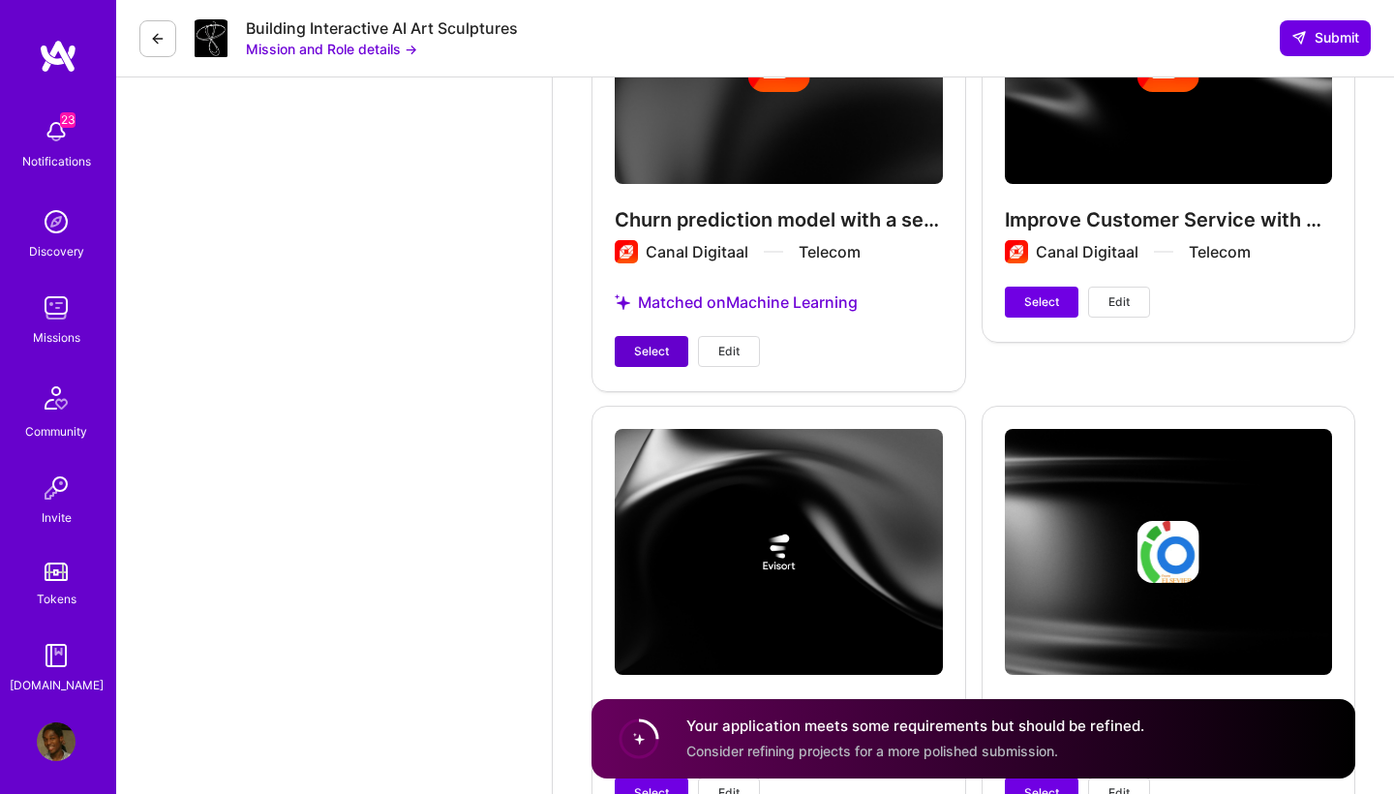
click at [654, 343] on span "Select" at bounding box center [651, 351] width 35 height 17
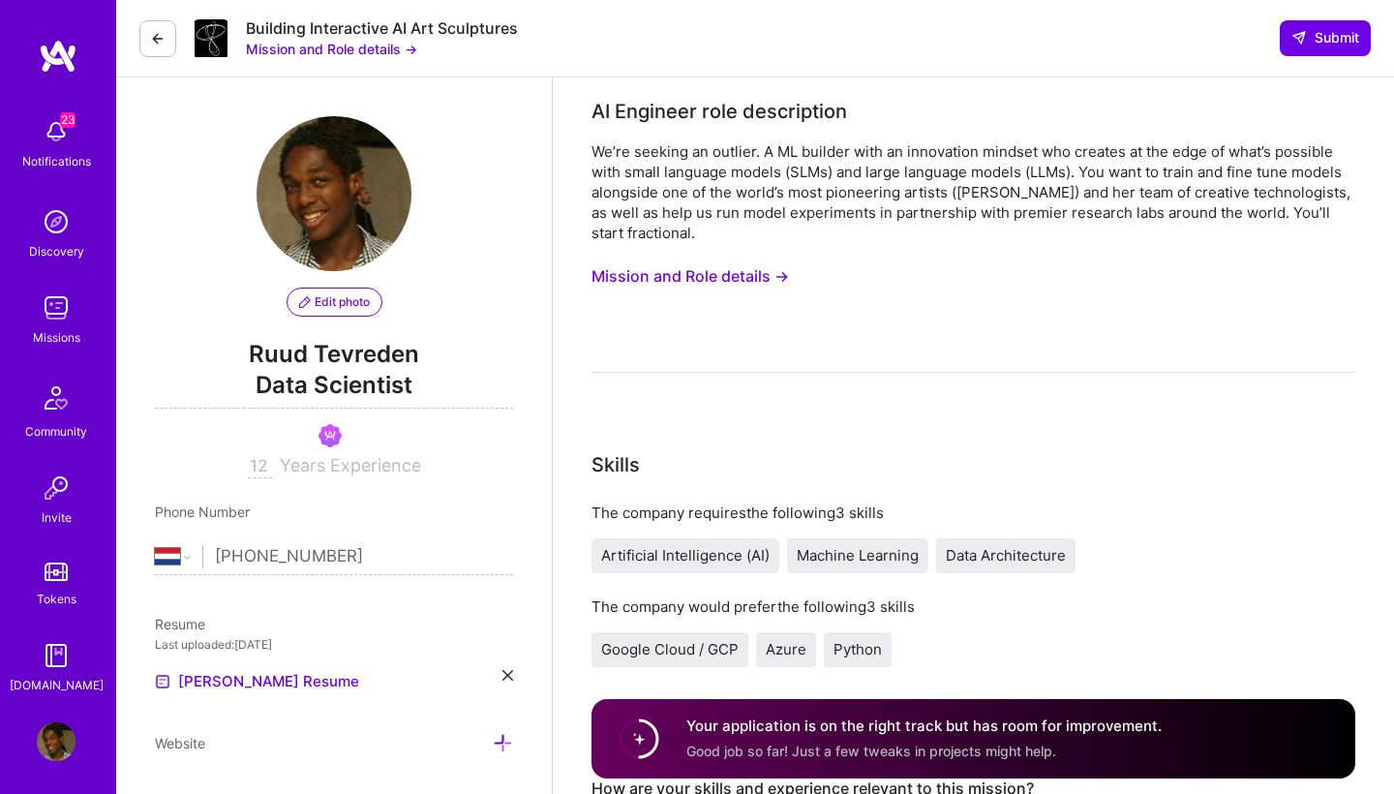
scroll to position [0, 0]
click at [1319, 43] on span "Submit" at bounding box center [1326, 37] width 68 height 19
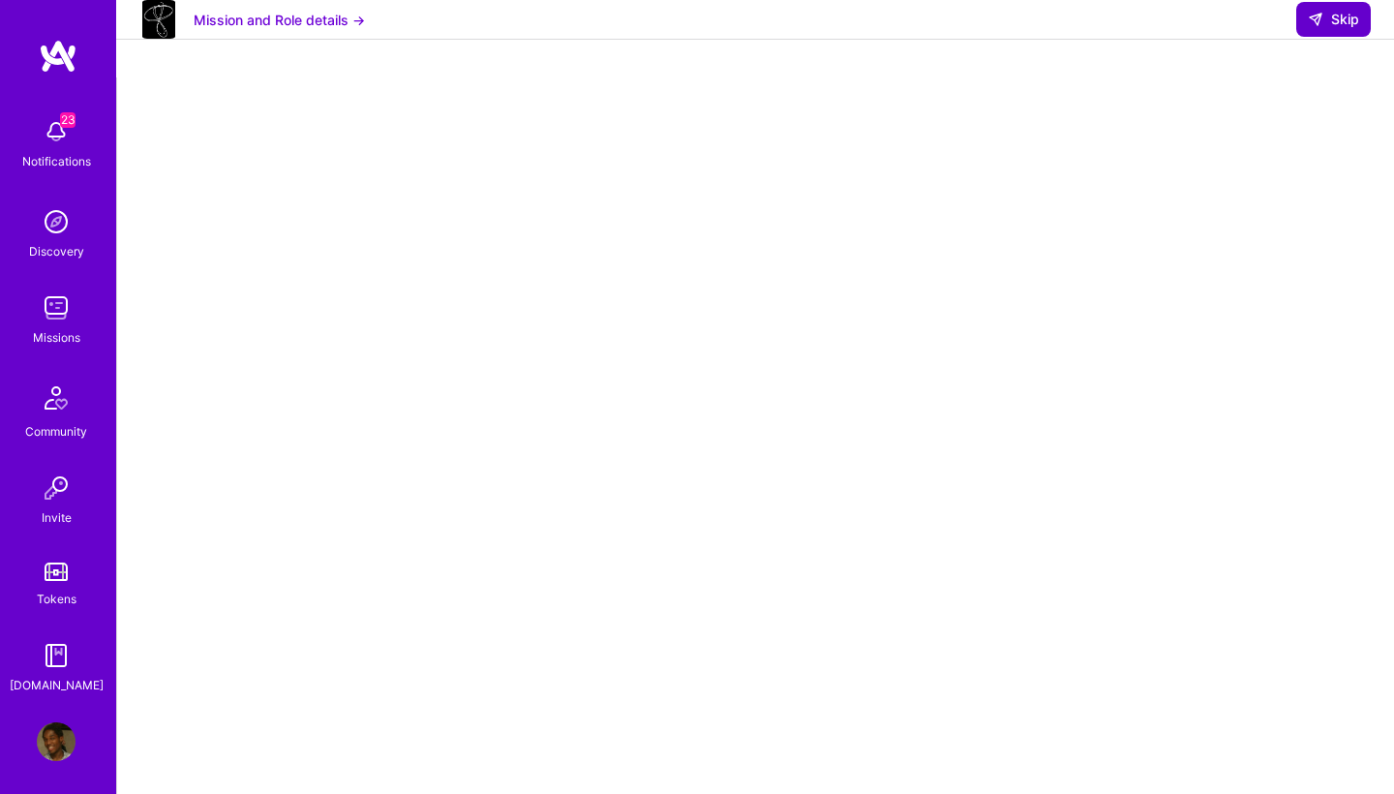
click at [1332, 29] on span "Skip" at bounding box center [1333, 19] width 51 height 19
select select "NL"
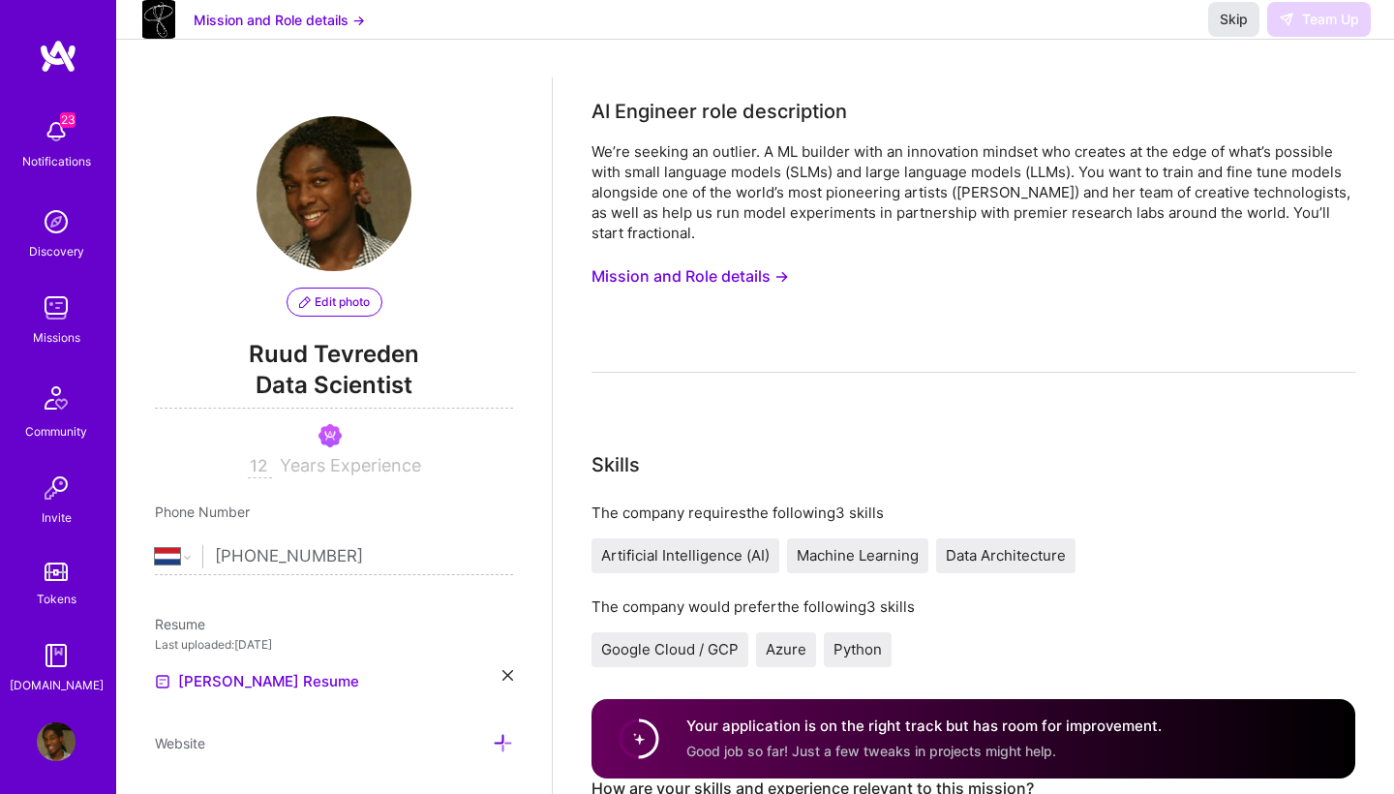
click at [1220, 29] on span "Skip" at bounding box center [1234, 19] width 28 height 19
click at [41, 326] on img at bounding box center [56, 308] width 39 height 39
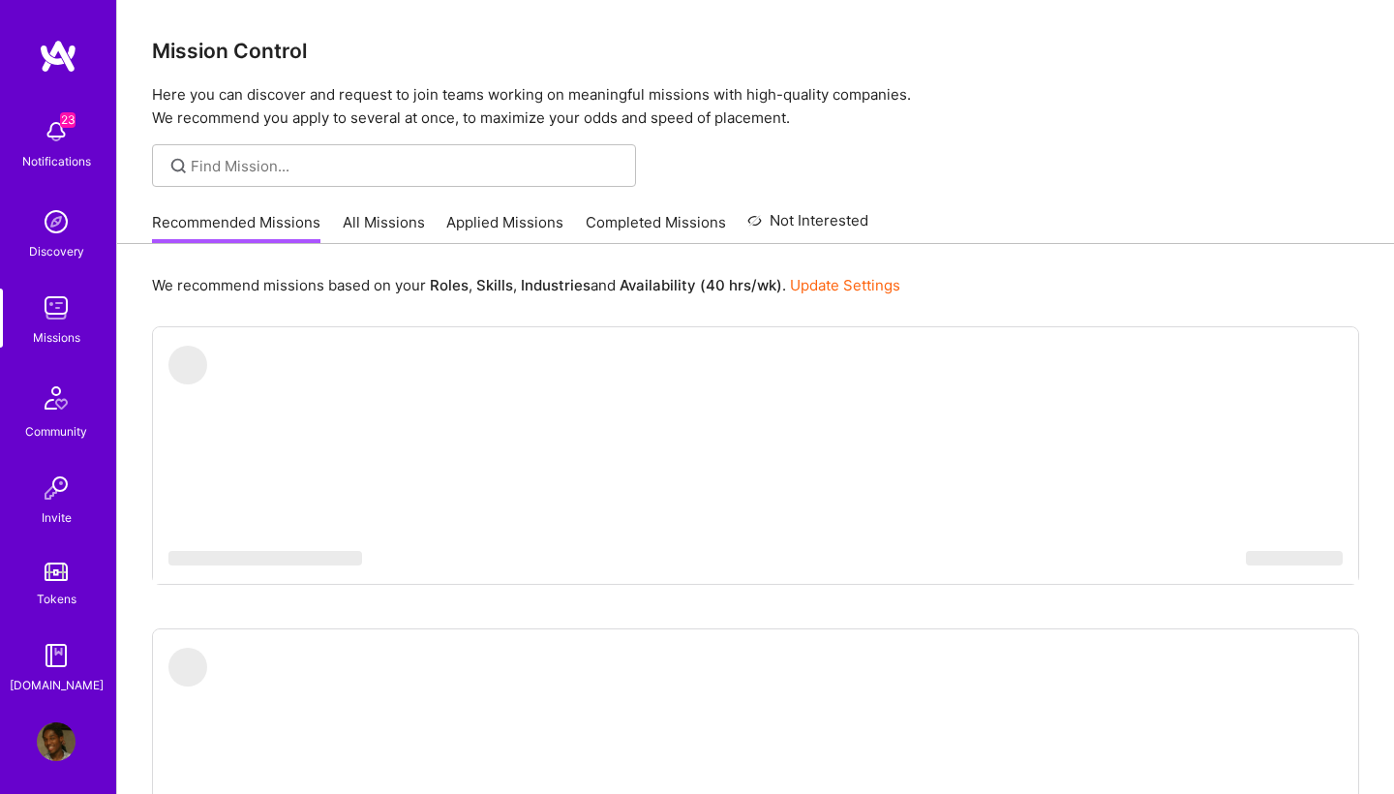
click at [543, 223] on link "Applied Missions" at bounding box center [504, 228] width 117 height 32
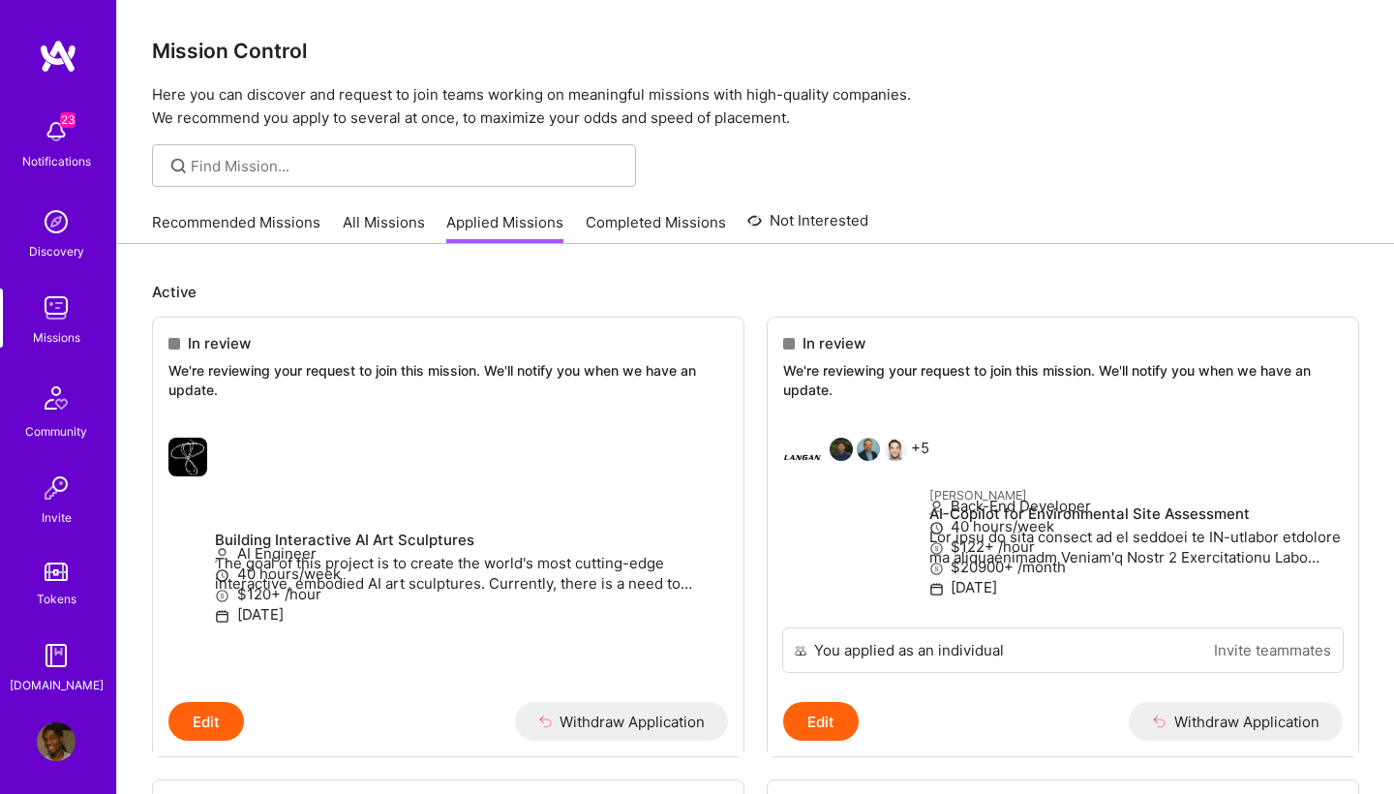
click at [212, 210] on div "Recommended Missions All Missions Applied Missions Completed Missions Not Inter…" at bounding box center [510, 222] width 717 height 42
click at [272, 225] on link "Recommended Missions" at bounding box center [236, 228] width 168 height 32
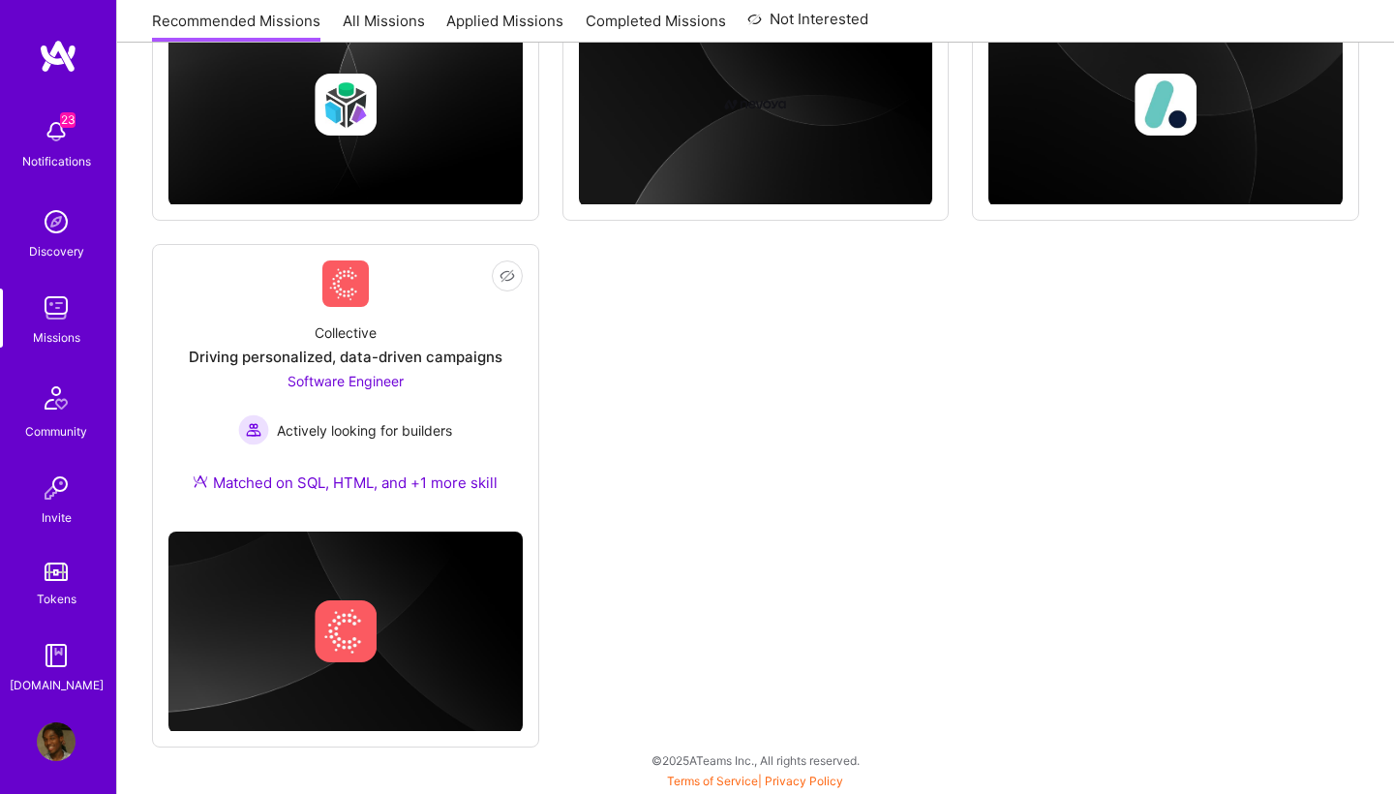
scroll to position [1743, 0]
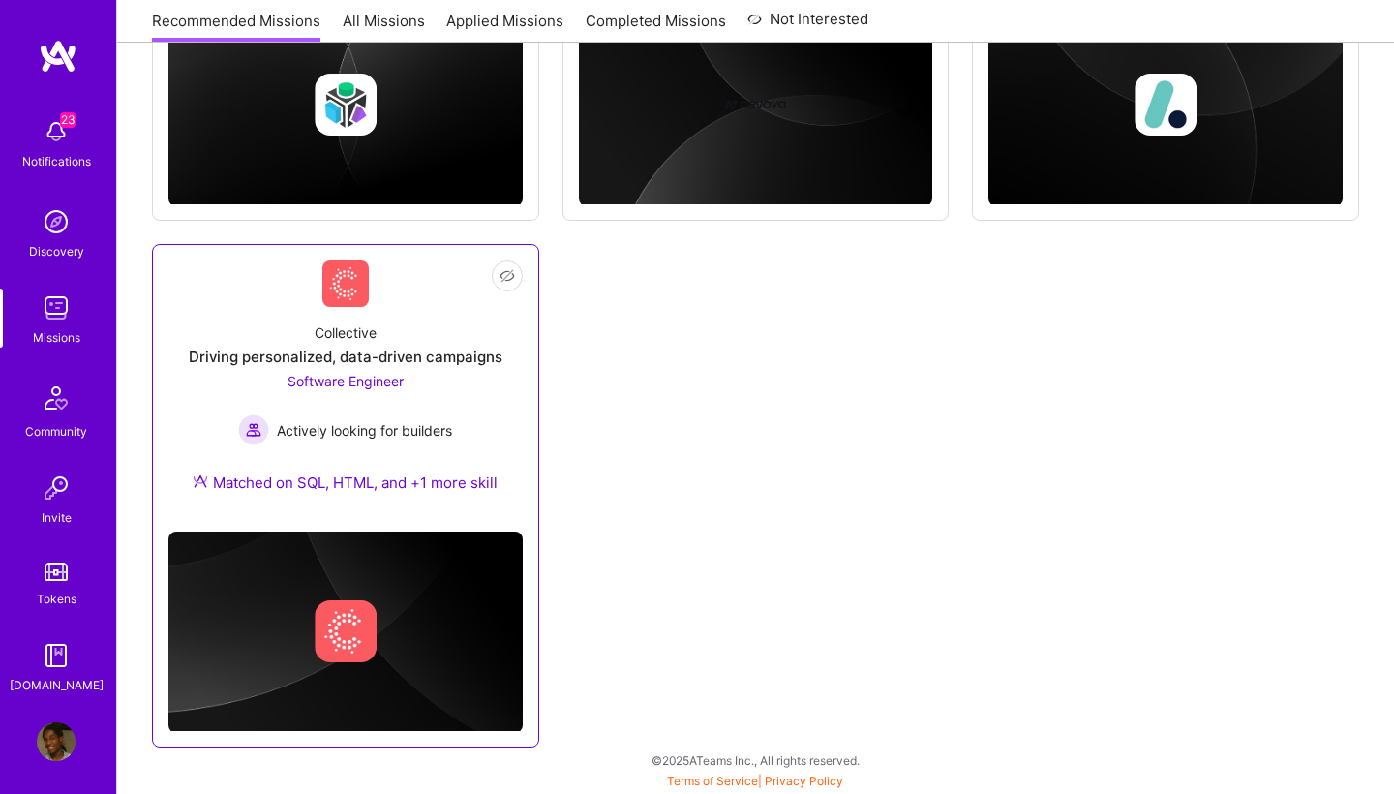
click at [441, 362] on div "Driving personalized, data-driven campaigns" at bounding box center [346, 357] width 314 height 20
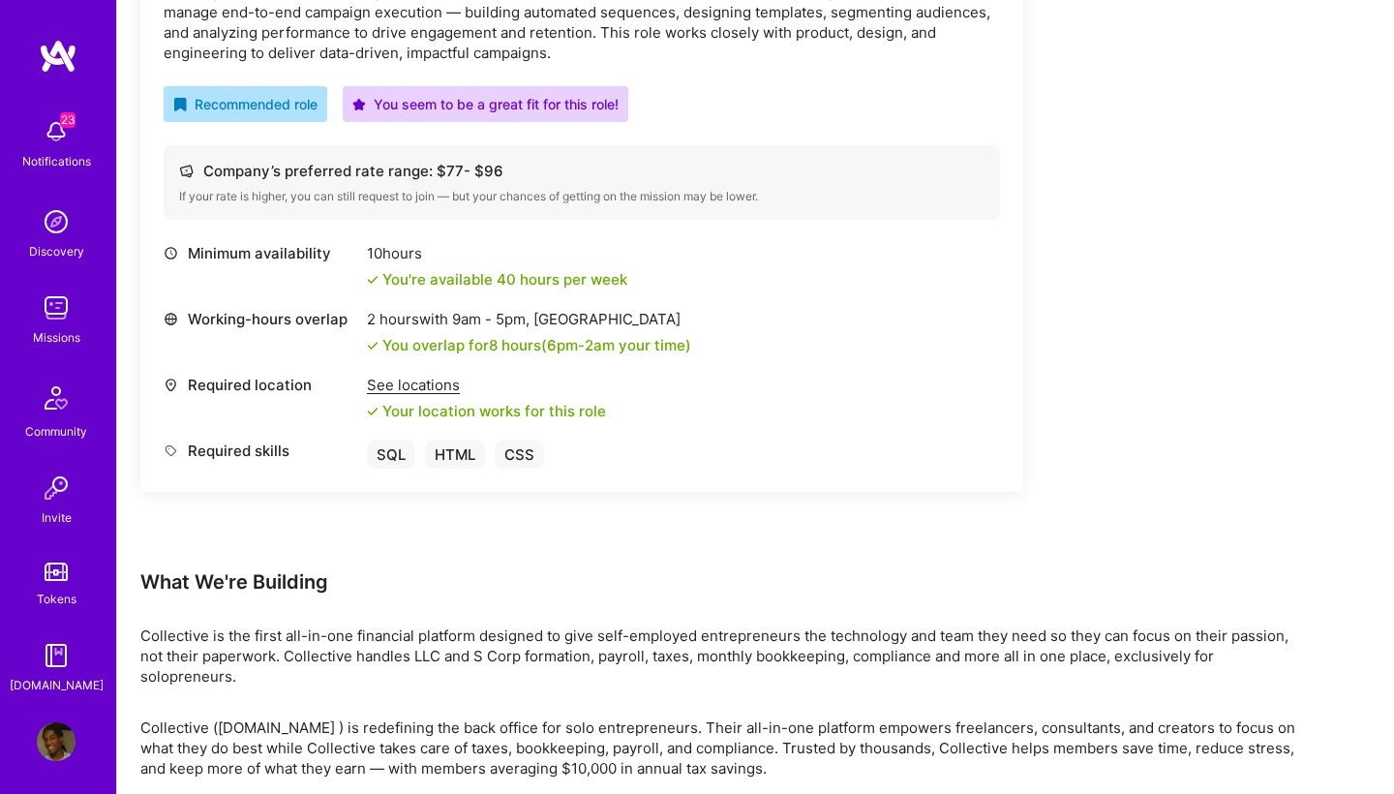
scroll to position [719, 0]
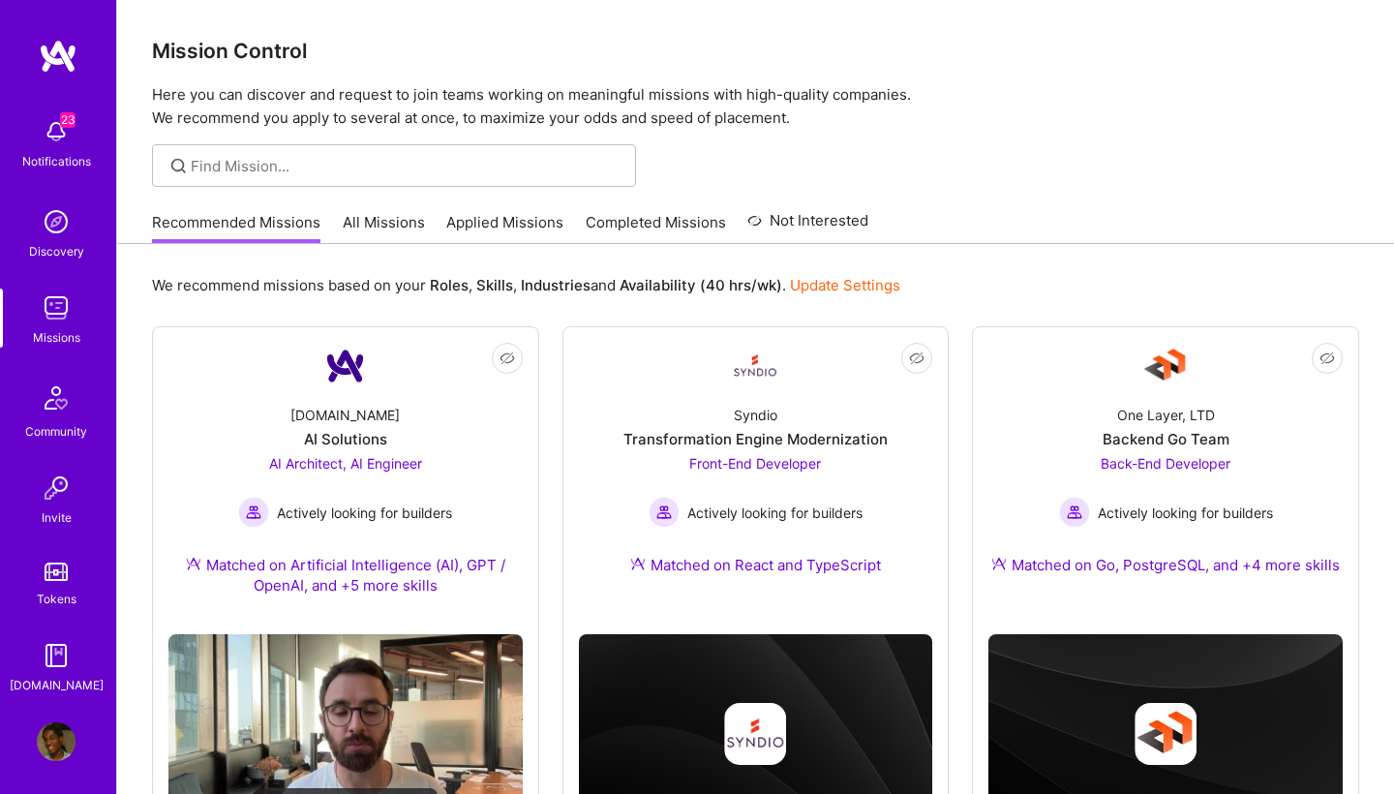
click at [397, 227] on link "All Missions" at bounding box center [384, 228] width 82 height 32
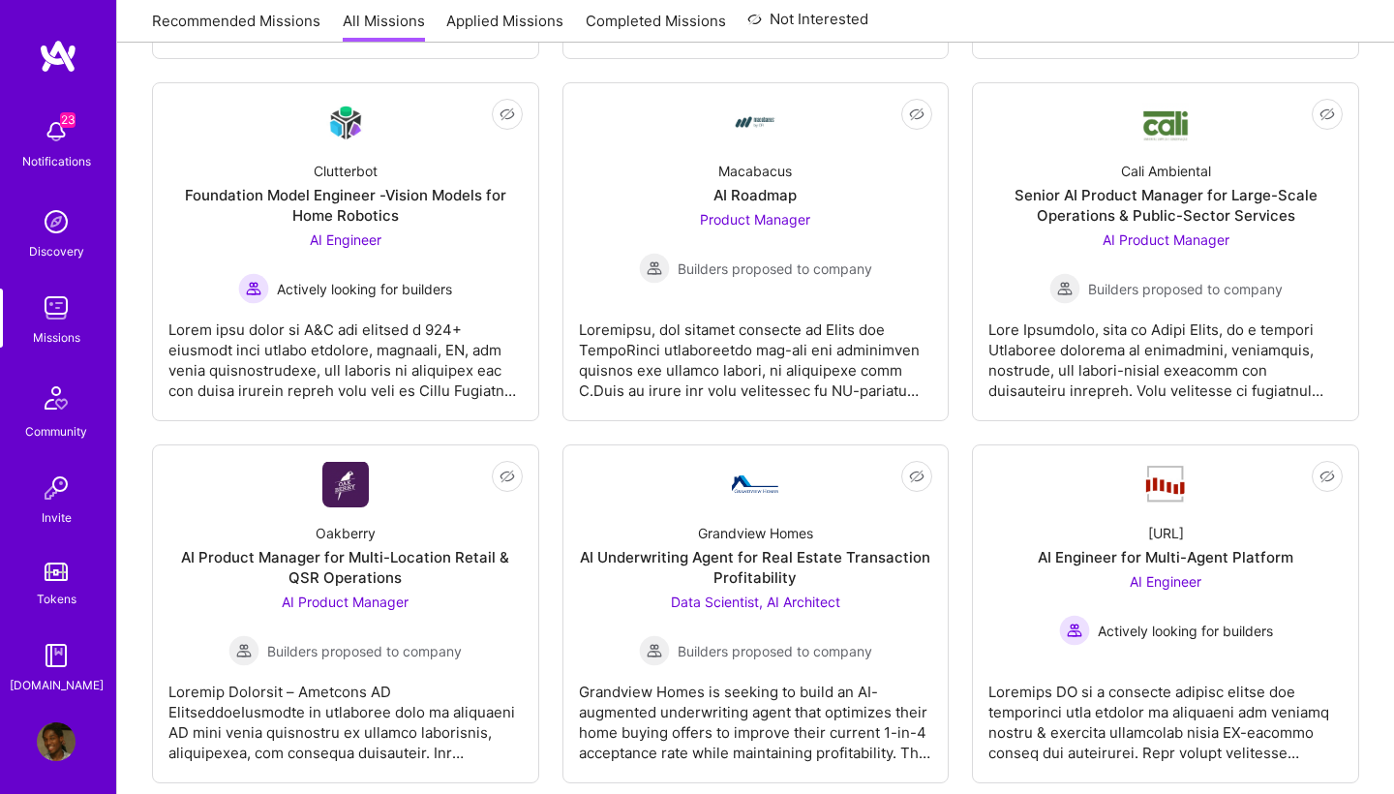
scroll to position [1244, 0]
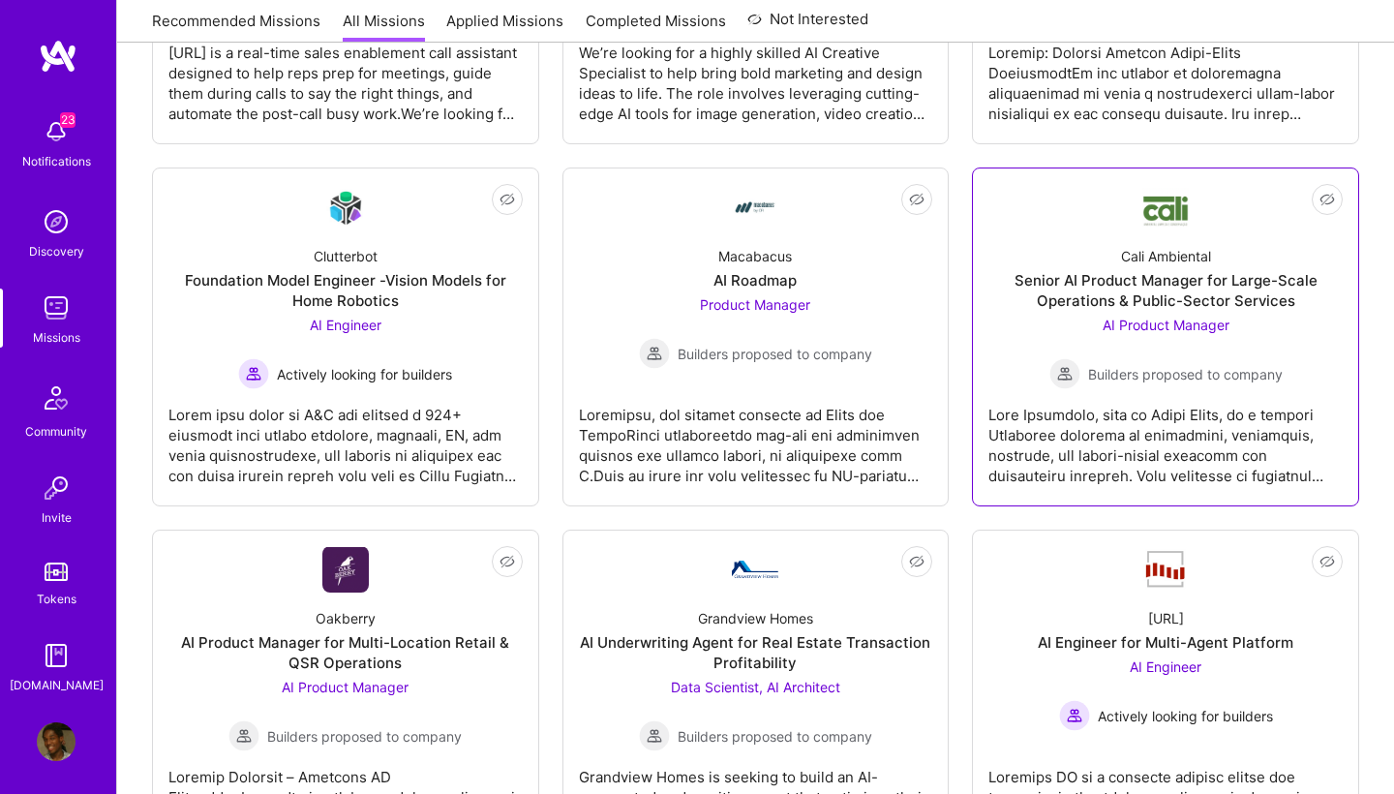
click at [1177, 327] on span "AI Product Manager" at bounding box center [1166, 325] width 127 height 16
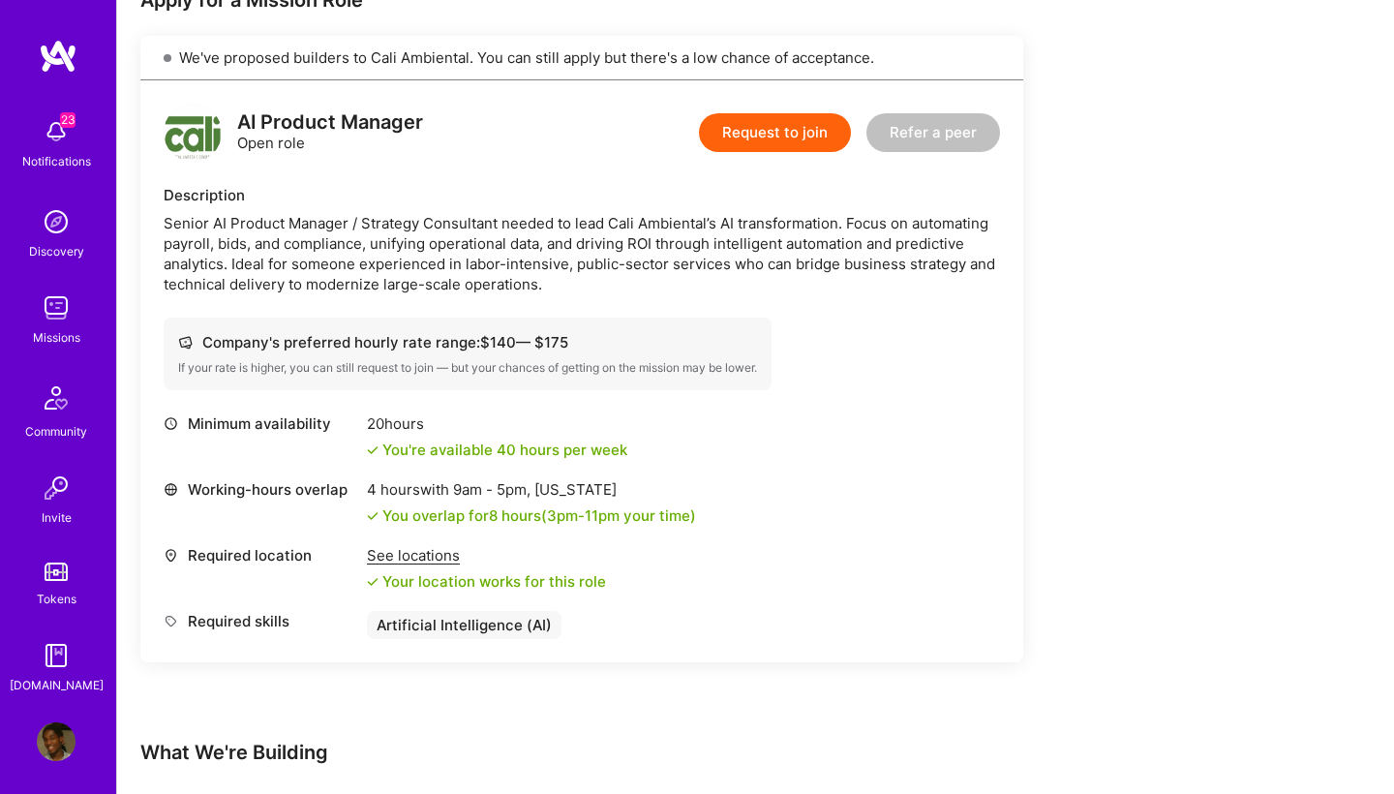
scroll to position [419, 0]
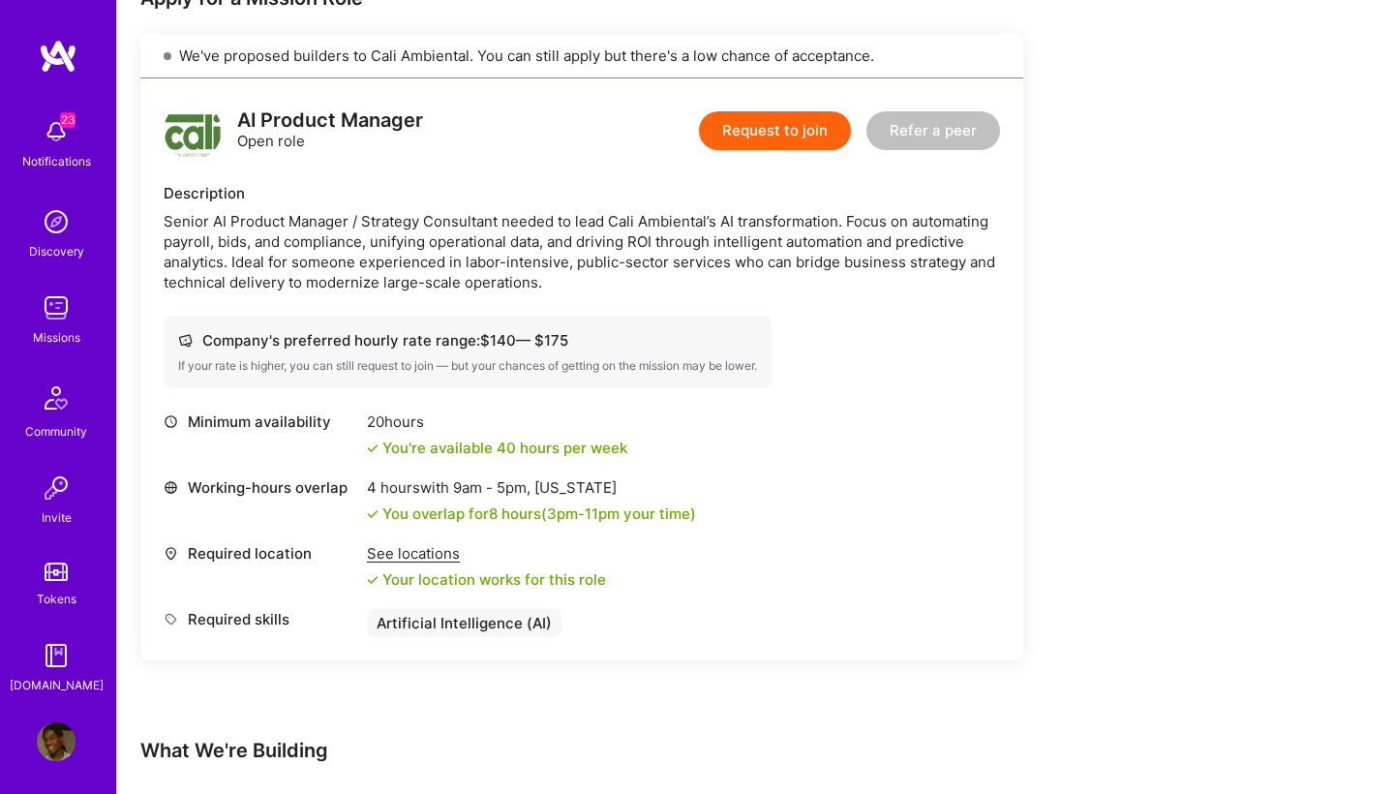
click at [760, 124] on button "Request to join" at bounding box center [775, 130] width 152 height 39
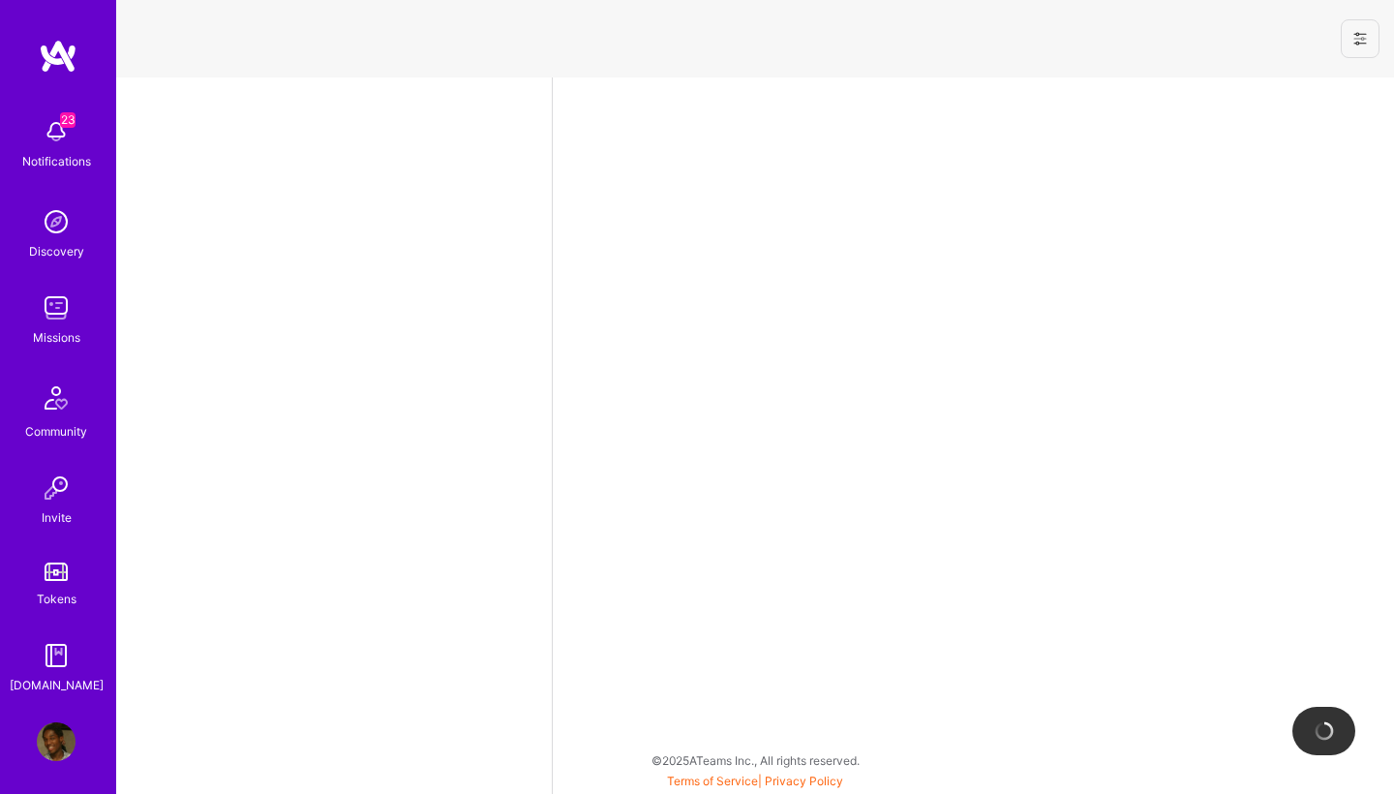
select select "NL"
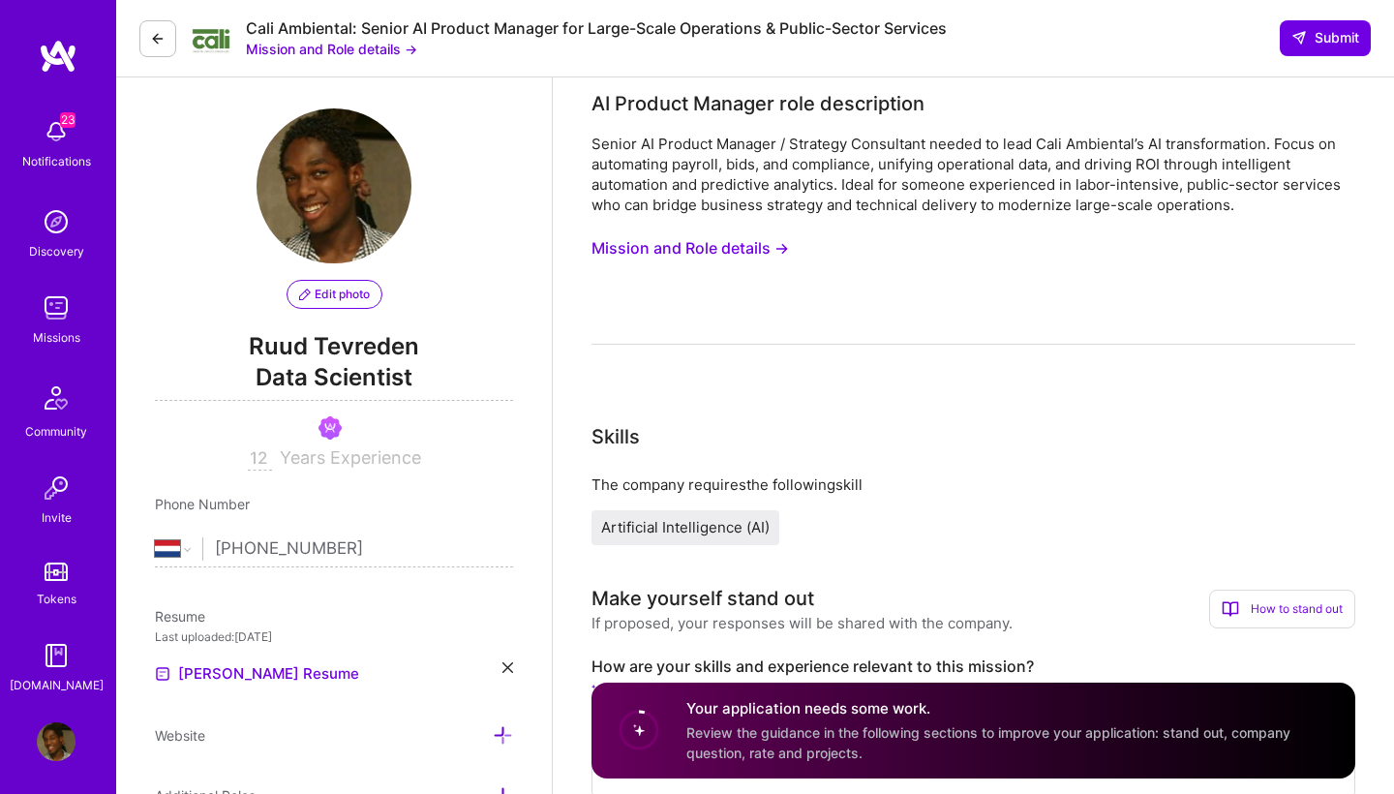
scroll to position [15, 0]
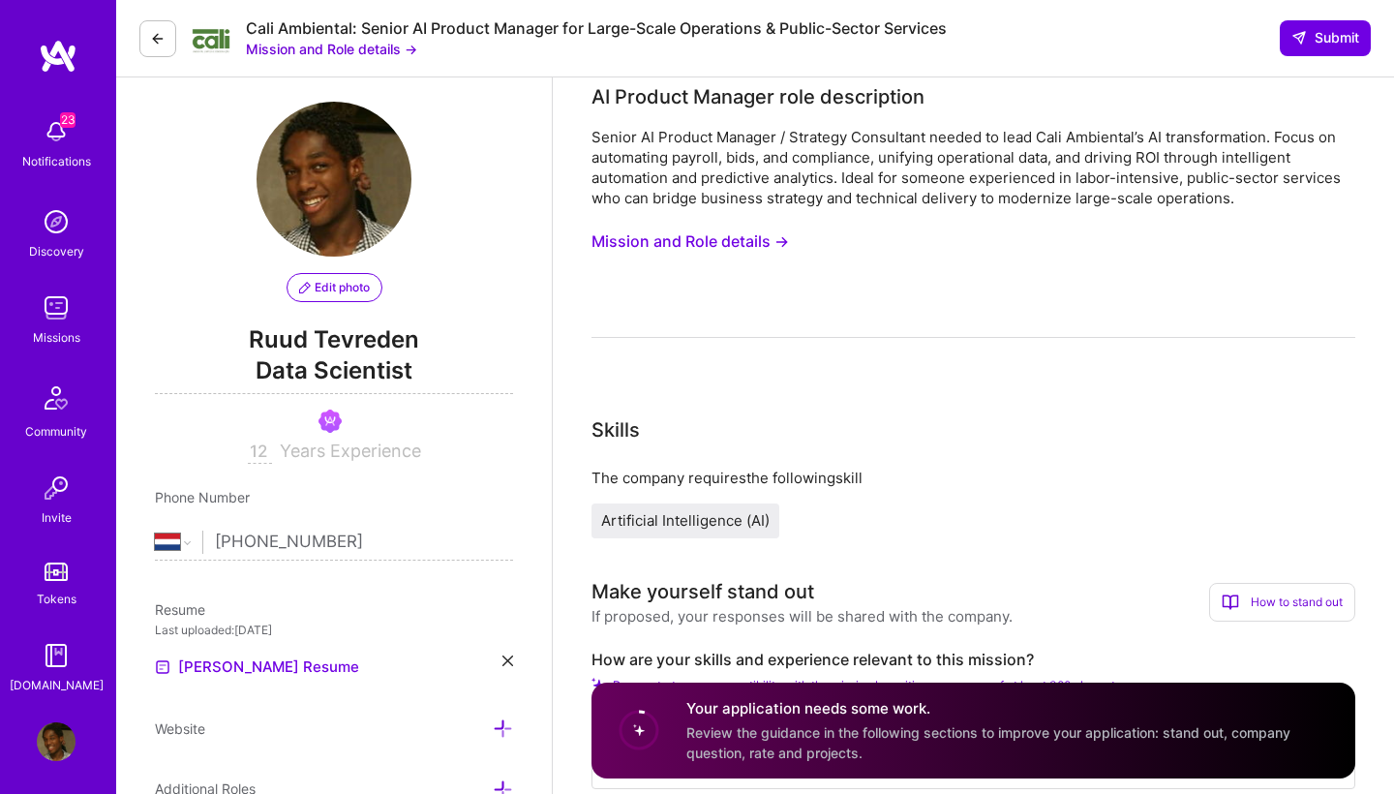
click at [701, 264] on div "Senior AI Product Manager / Strategy Consultant needed to lead Cali Ambiental’s…" at bounding box center [974, 232] width 764 height 211
click at [700, 245] on button "Mission and Role details →" at bounding box center [691, 242] width 198 height 36
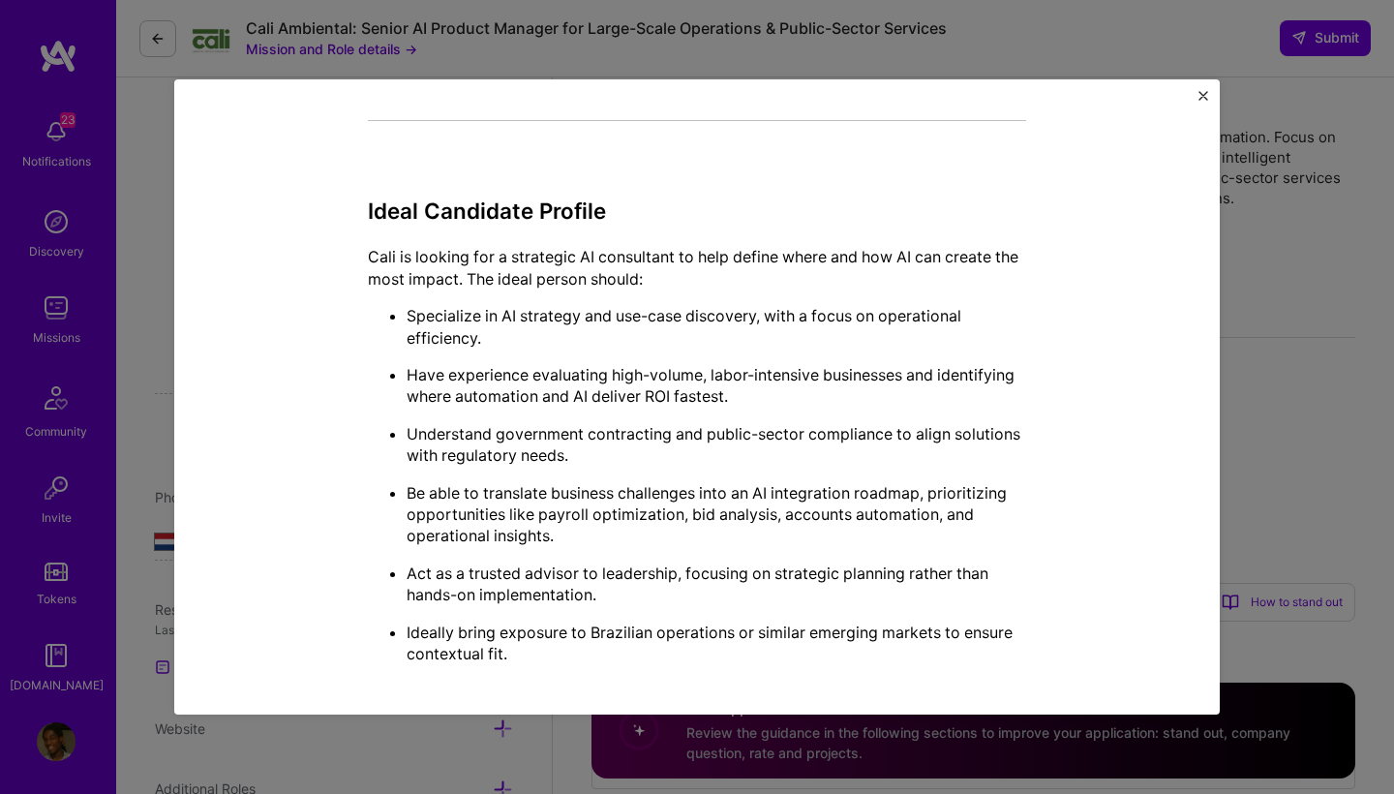
scroll to position [670, 0]
click at [1200, 104] on button "Close" at bounding box center [1204, 101] width 10 height 20
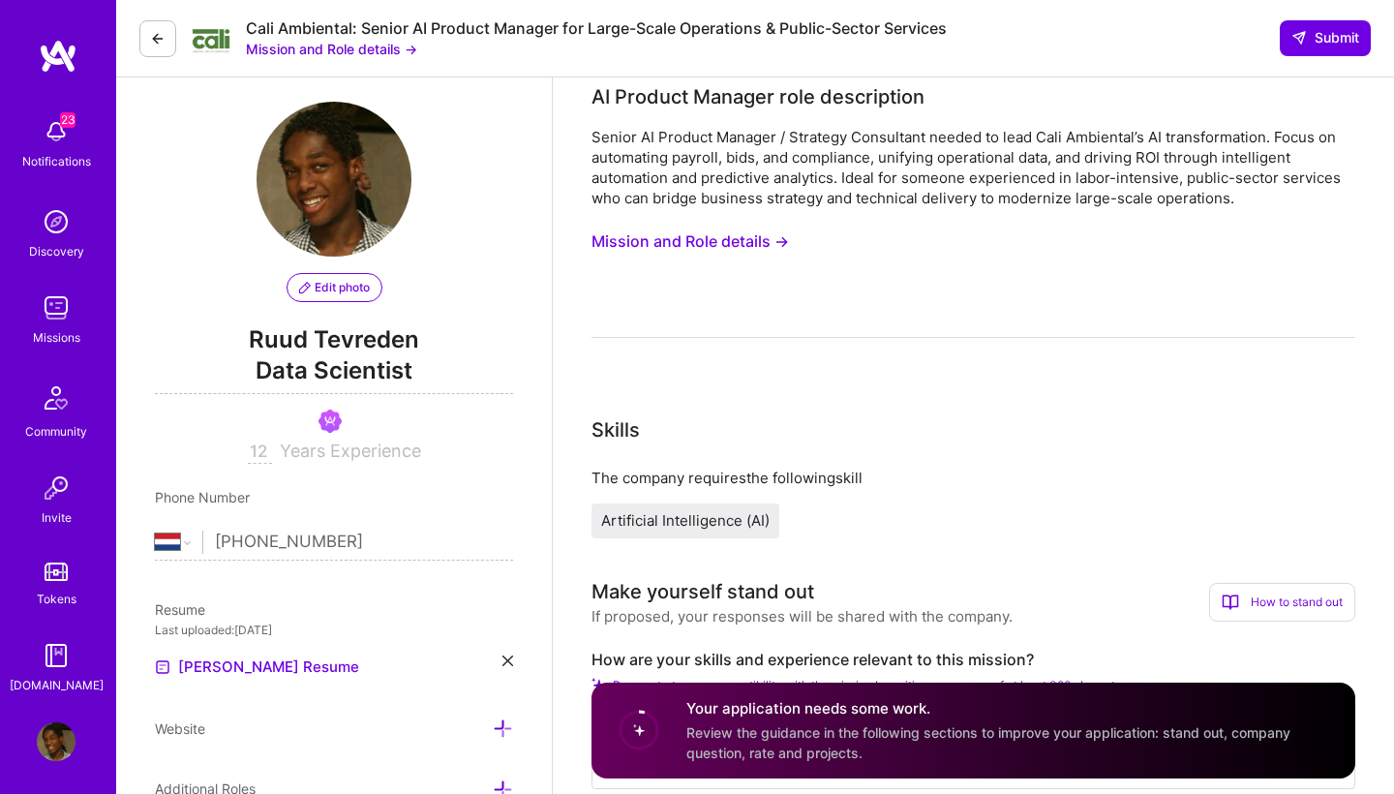
click at [145, 42] on button at bounding box center [157, 38] width 37 height 37
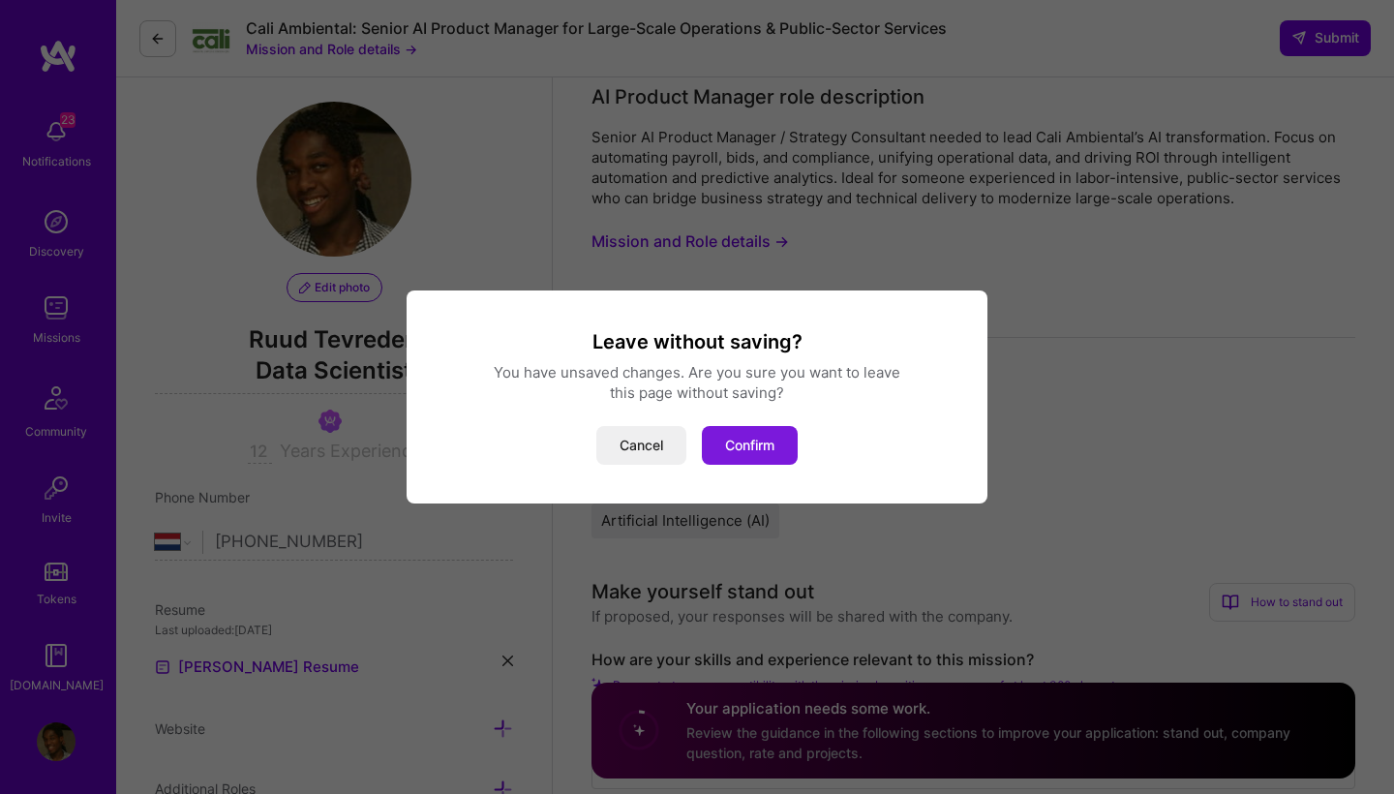
click at [776, 430] on button "Confirm" at bounding box center [750, 445] width 96 height 39
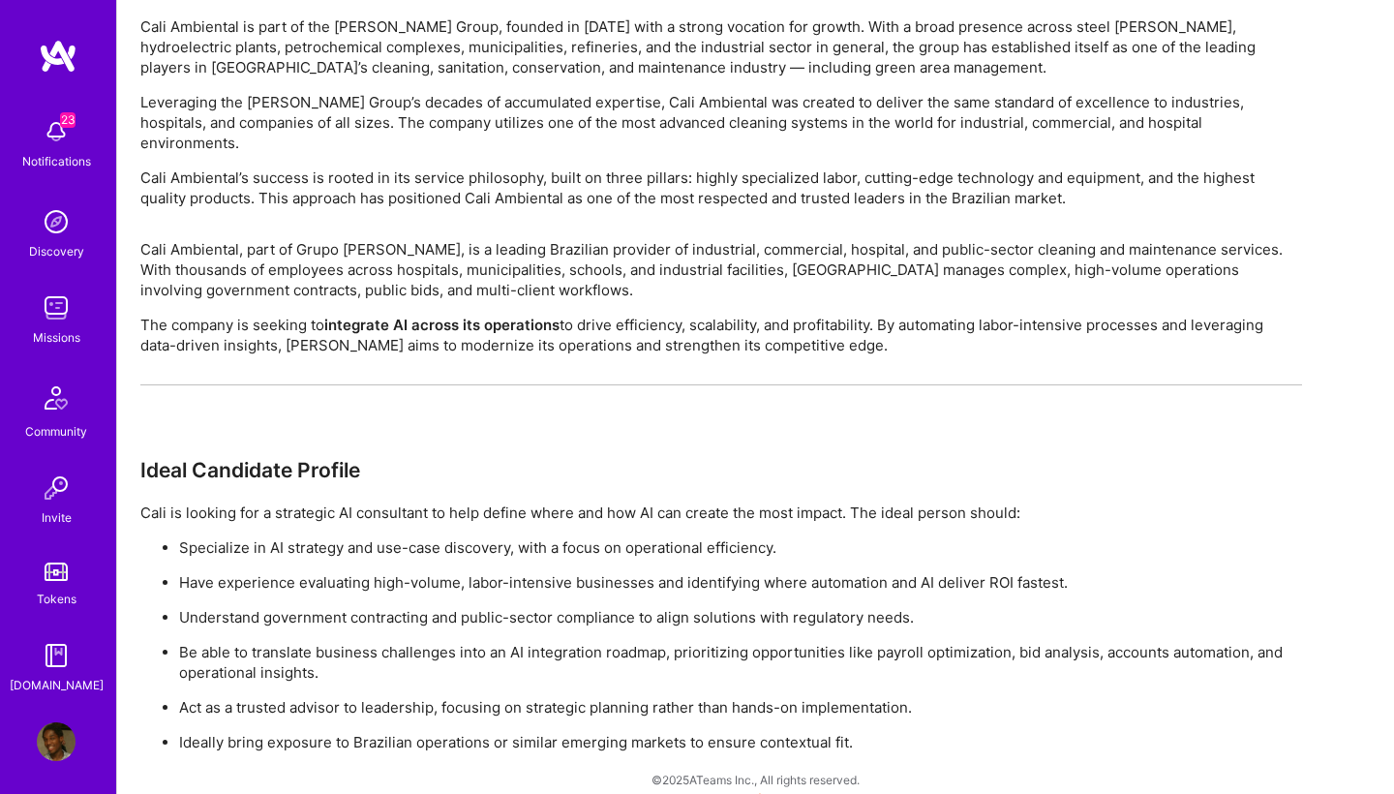
scroll to position [1196, 0]
click at [54, 314] on img at bounding box center [56, 308] width 39 height 39
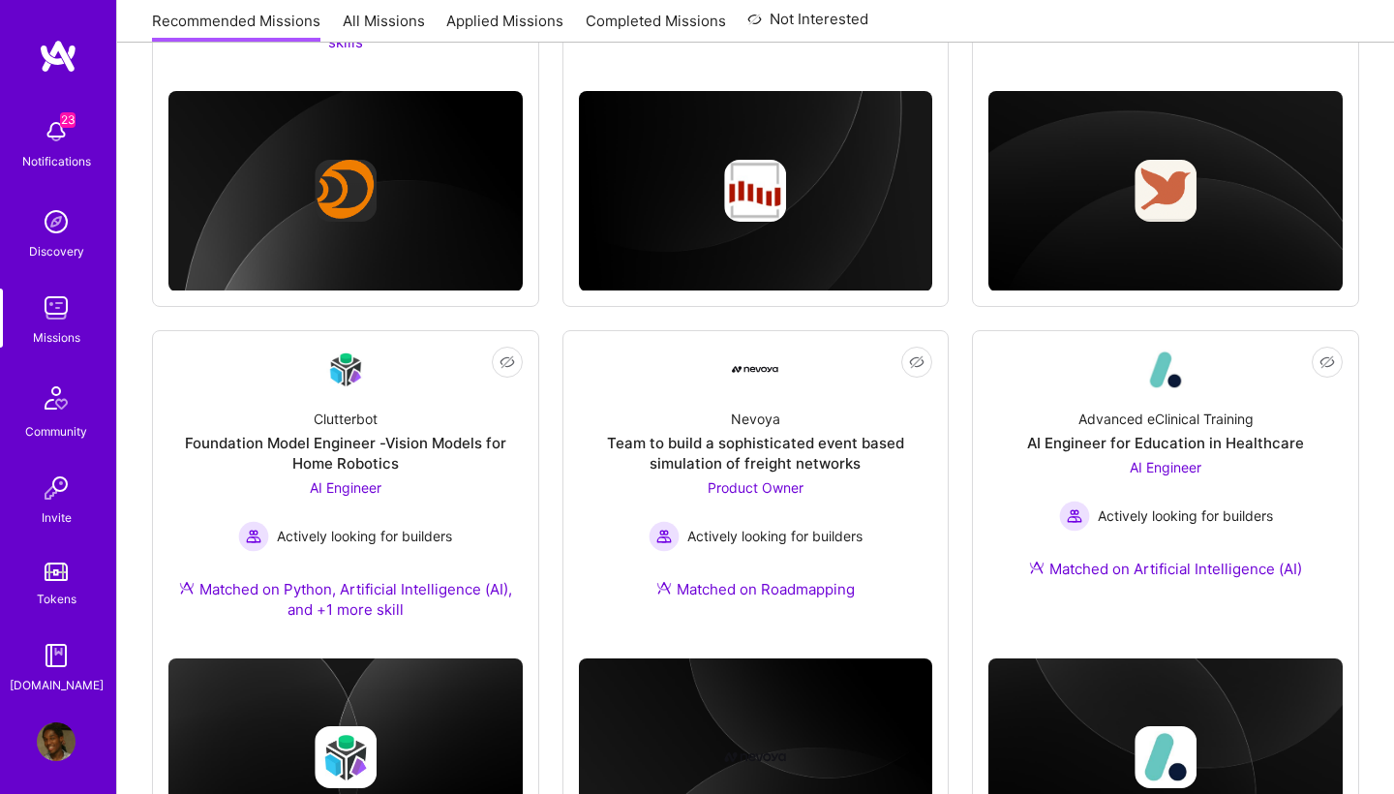
scroll to position [840, 0]
